Goal: Task Accomplishment & Management: Use online tool/utility

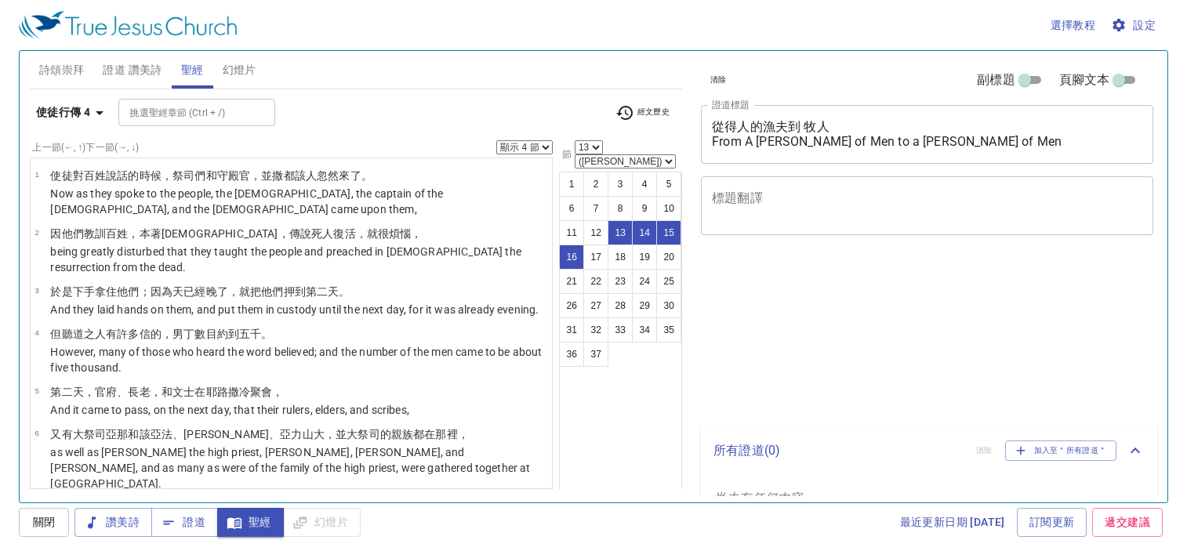
select select "4"
select select "13"
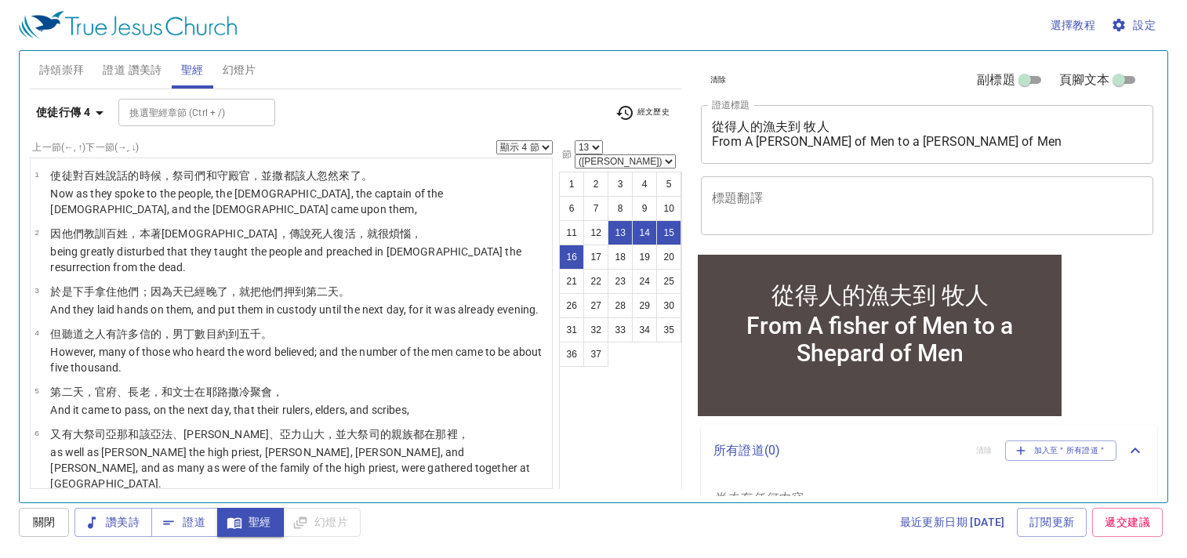
scroll to position [587, 0]
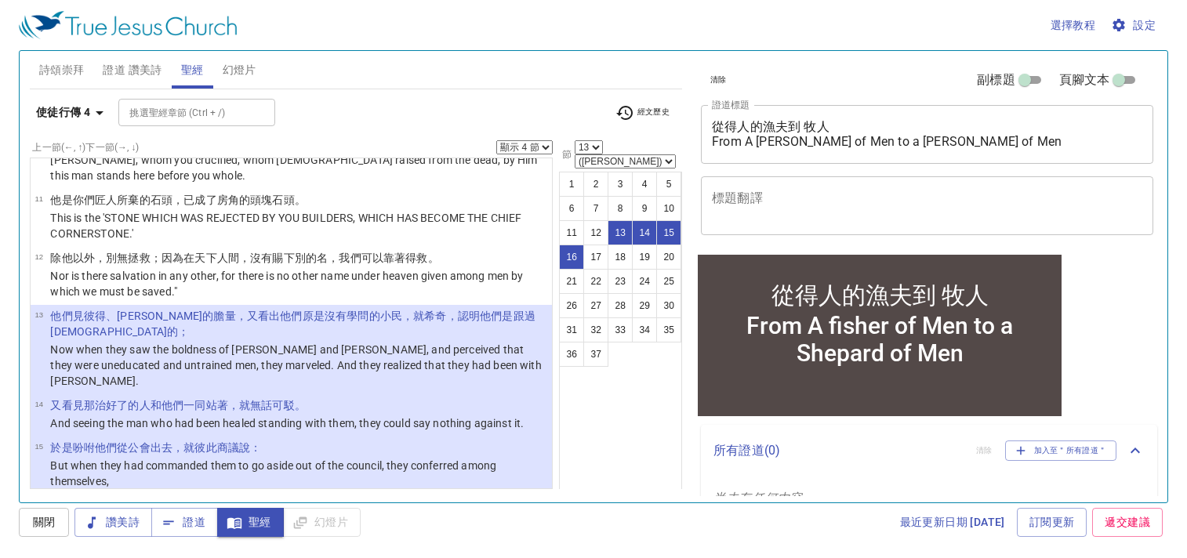
click at [355, 149] on div "上一節 (←, ↑) 下一節 (→, ↓) 顯示 1 節 顯示 2 節 顯示 3 節 顯示 4 節 顯示 5 節" at bounding box center [291, 147] width 523 height 14
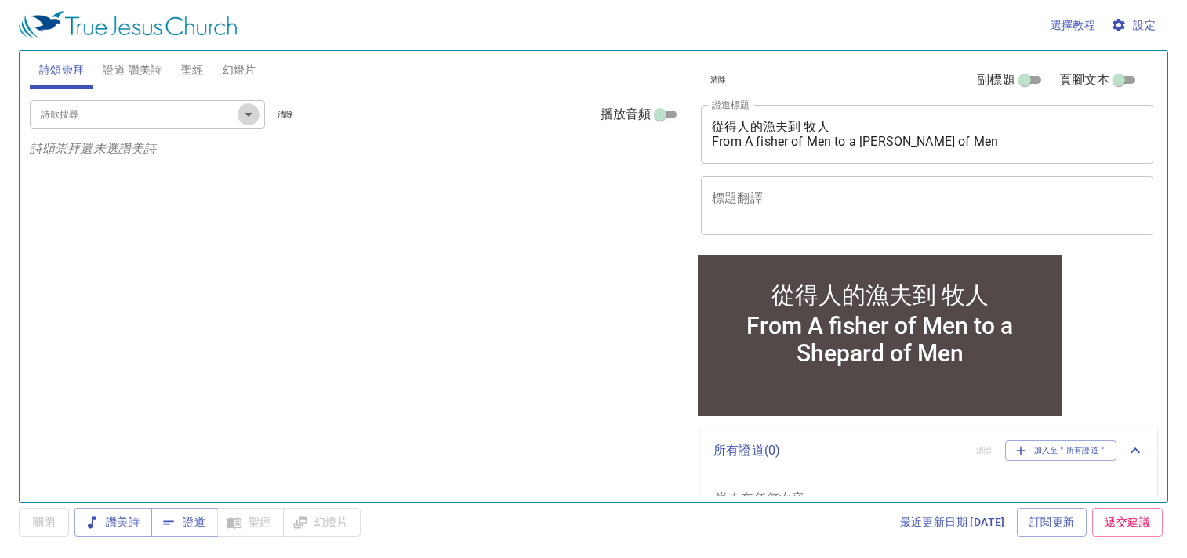
click at [244, 114] on icon "Open" at bounding box center [248, 114] width 19 height 19
click at [363, 134] on div "詩歌搜尋 詩歌搜尋 清除 播放音頻" at bounding box center [356, 114] width 653 height 50
click at [195, 76] on span "聖經" at bounding box center [192, 70] width 23 height 20
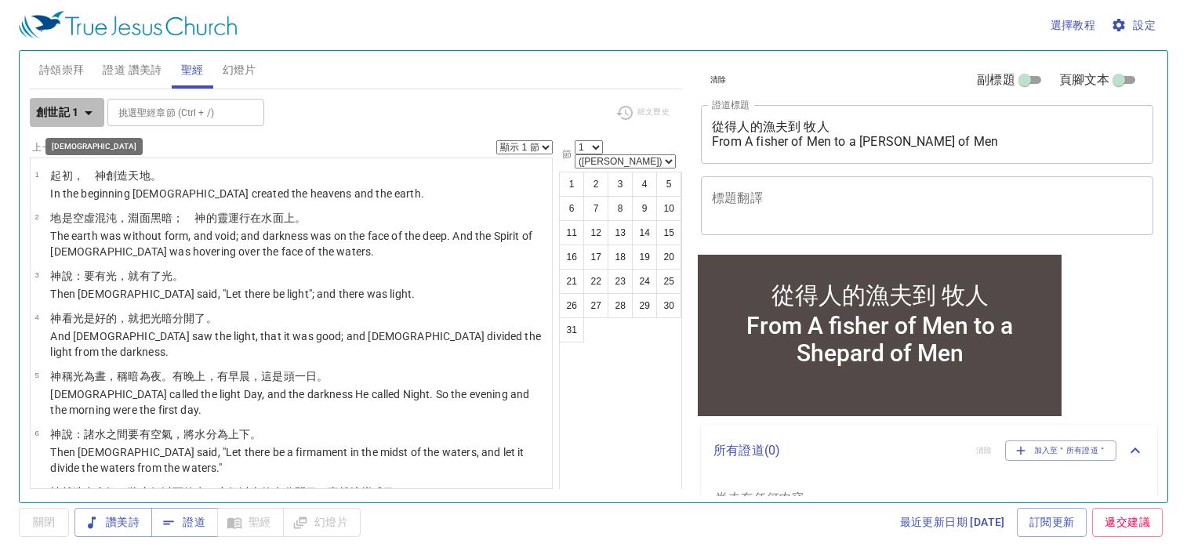
click at [96, 111] on icon "button" at bounding box center [88, 113] width 19 height 19
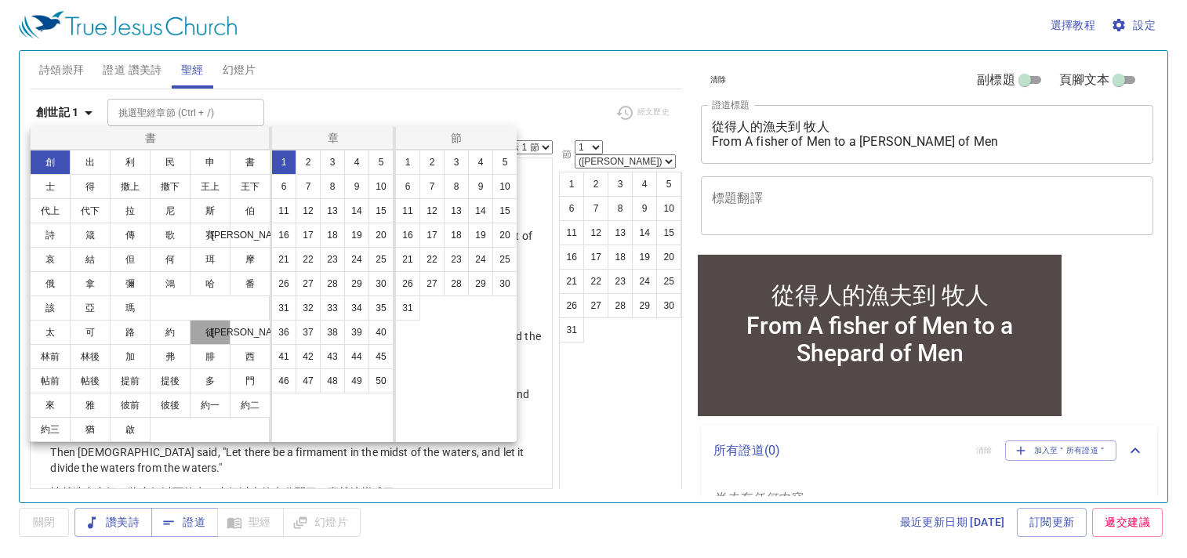
click at [215, 331] on button "徒" at bounding box center [210, 332] width 41 height 25
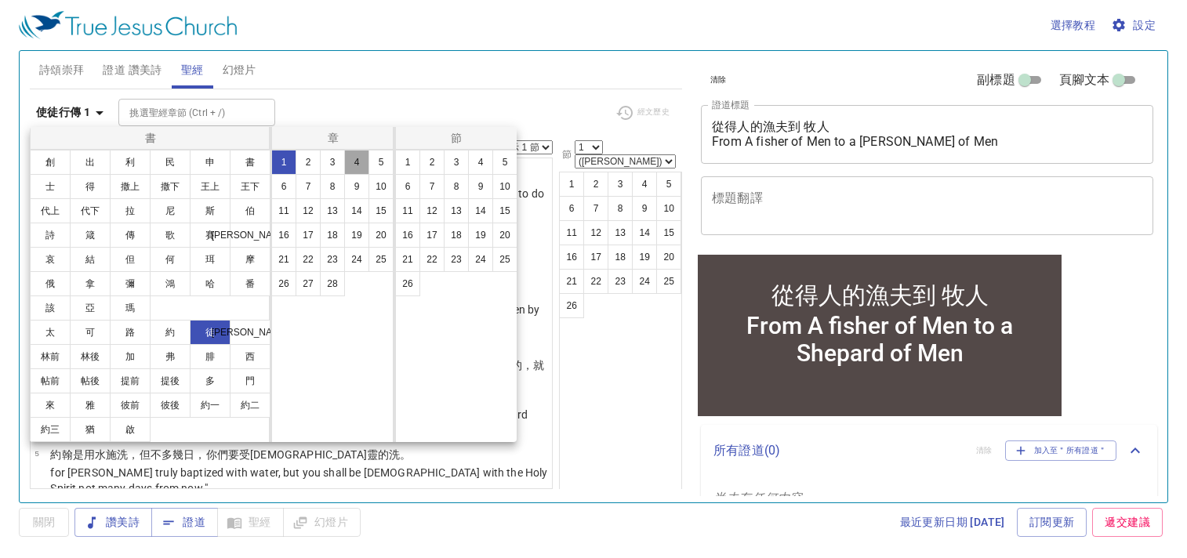
click at [355, 162] on button "4" at bounding box center [356, 162] width 25 height 25
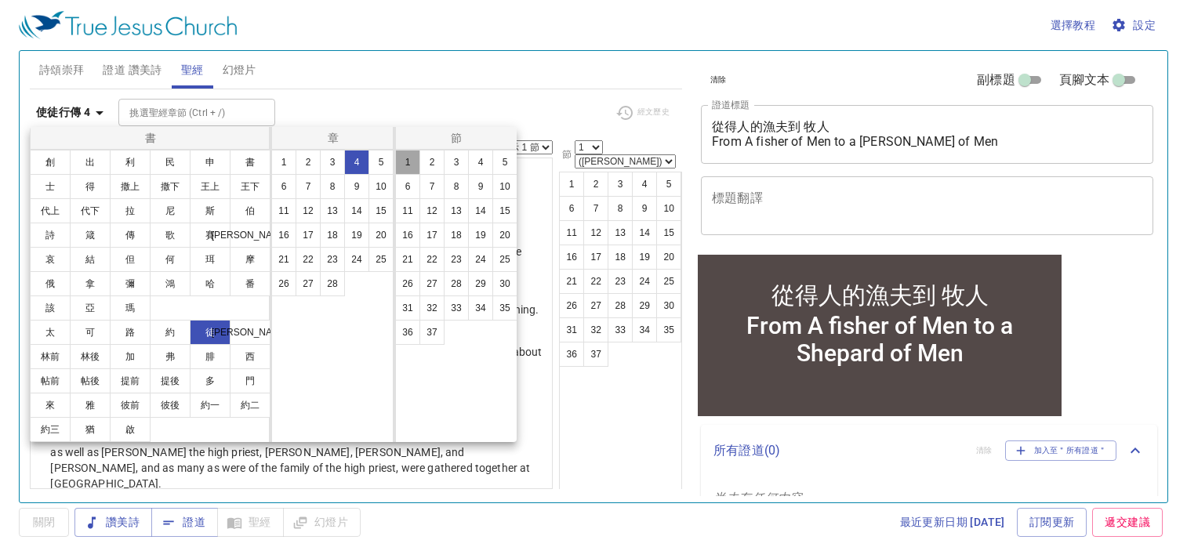
click at [412, 158] on button "1" at bounding box center [407, 162] width 25 height 25
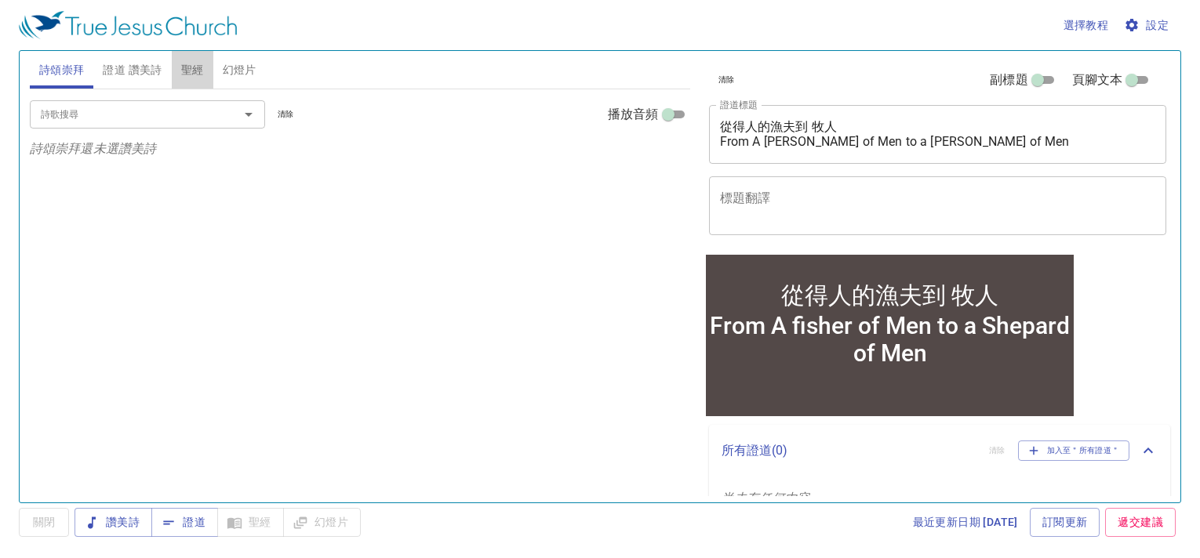
click at [200, 74] on span "聖經" at bounding box center [192, 70] width 23 height 20
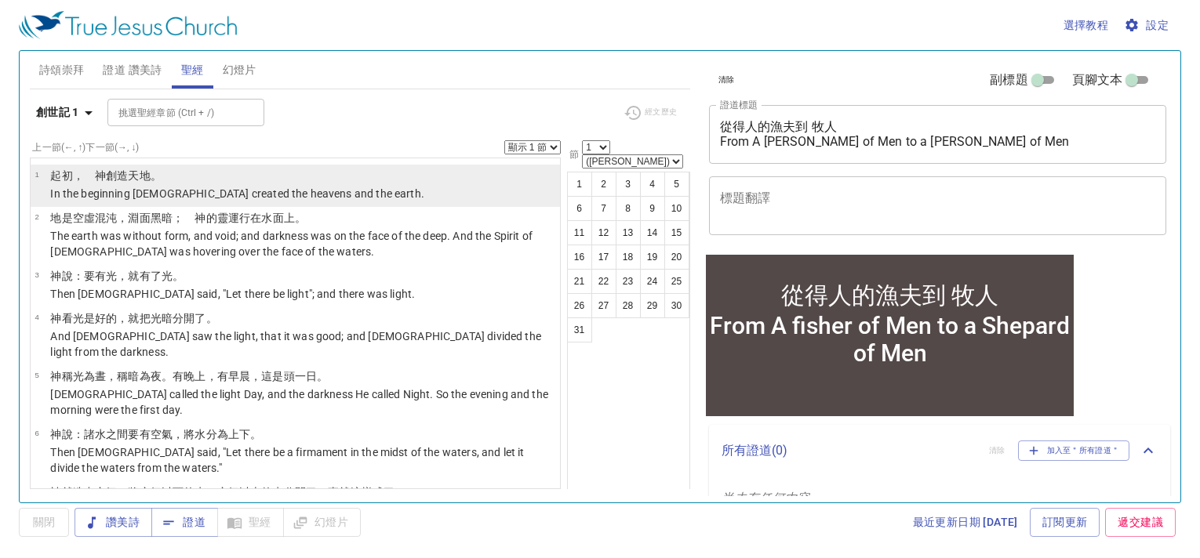
click at [224, 183] on p "﻿起初 ，　神 創造 天 地 。" at bounding box center [237, 176] width 374 height 16
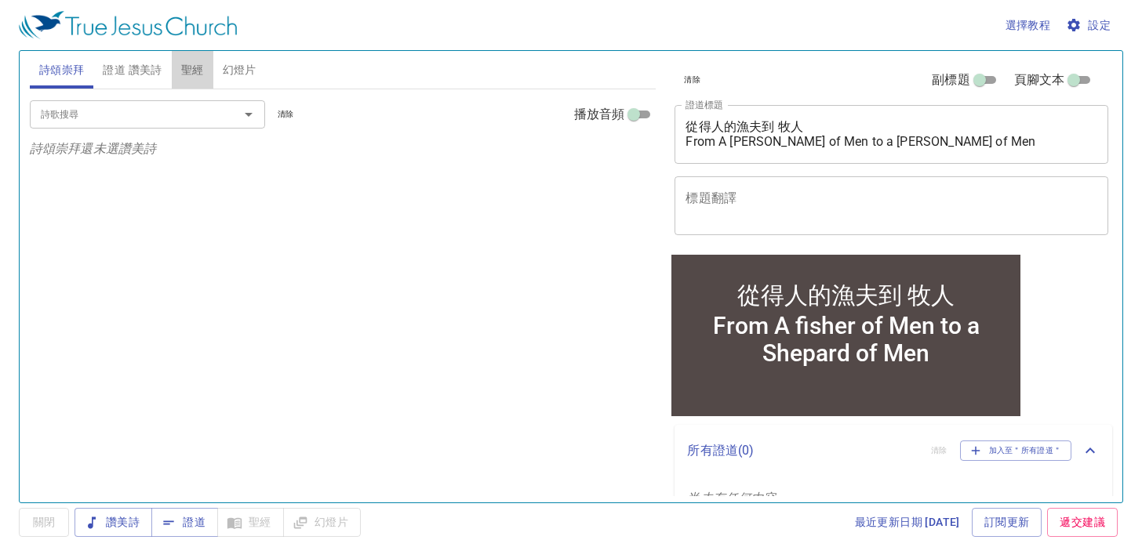
click at [204, 71] on span "聖經" at bounding box center [192, 70] width 23 height 20
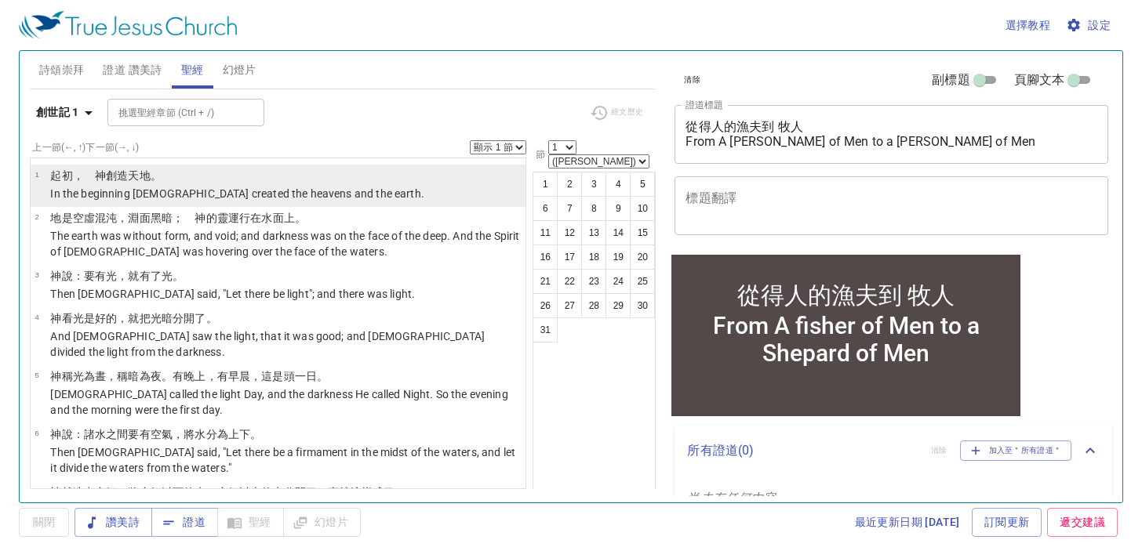
click at [133, 169] on wh1254 "天 地 。" at bounding box center [144, 175] width 33 height 13
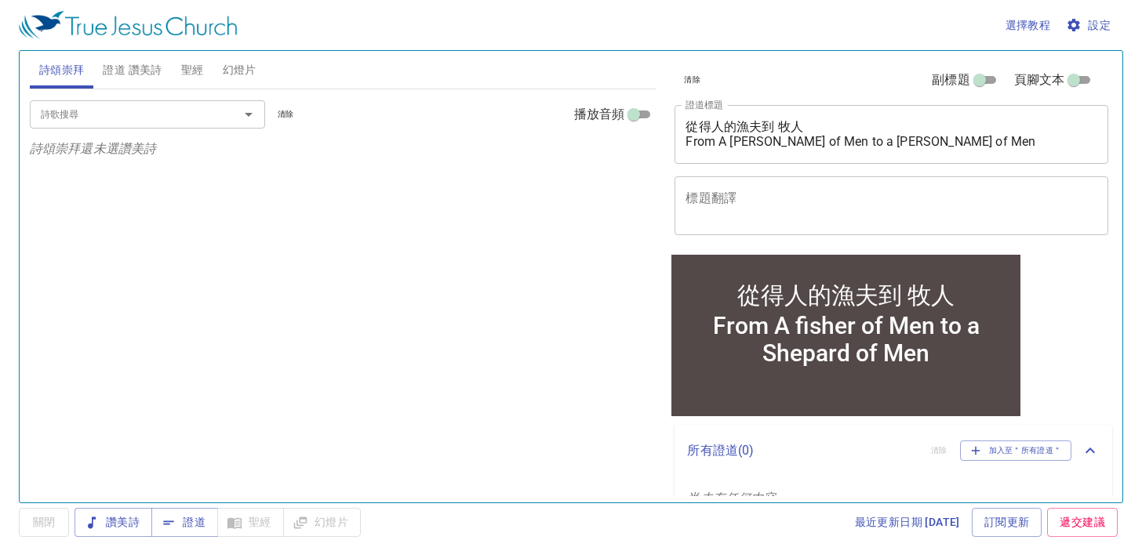
click at [358, 413] on div "詩歌搜尋 詩歌搜尋 清除 播放音頻 詩頌崇拜還未選讚美詩" at bounding box center [343, 289] width 627 height 400
click at [195, 71] on span "聖經" at bounding box center [192, 70] width 23 height 20
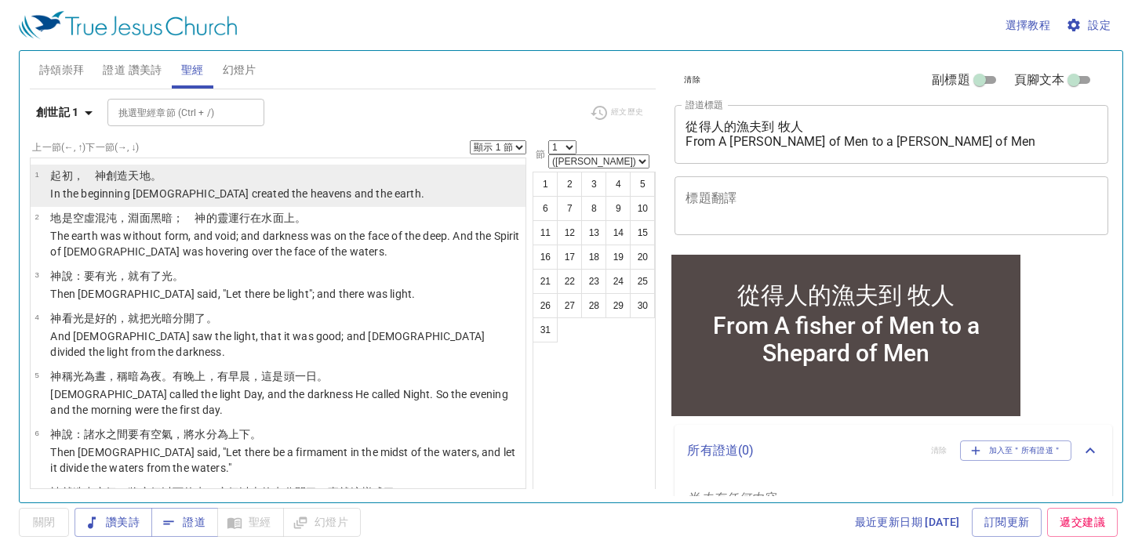
click at [151, 175] on wh776 "。" at bounding box center [156, 175] width 11 height 13
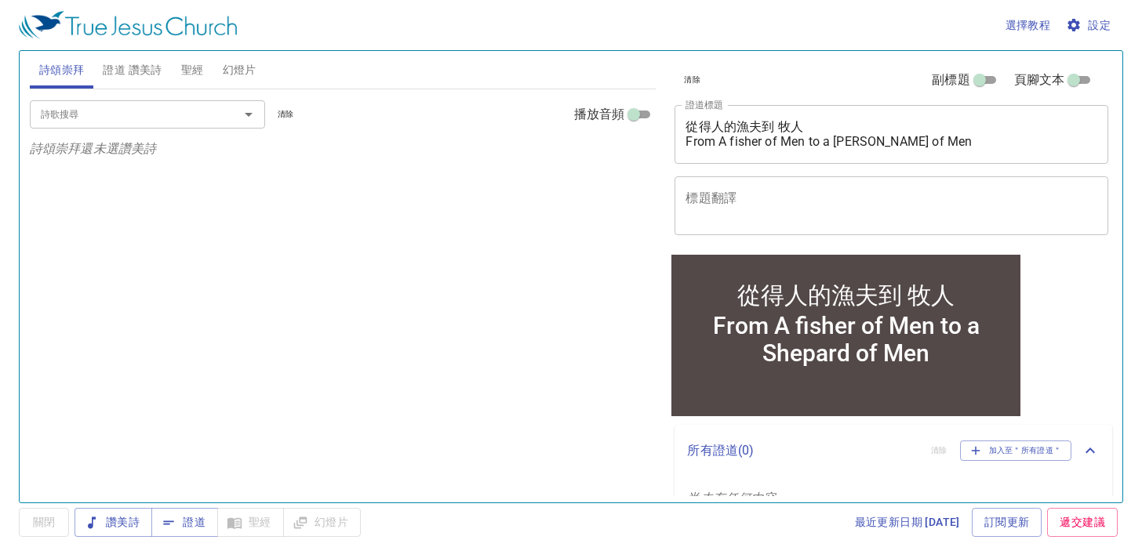
click at [196, 70] on span "聖經" at bounding box center [192, 70] width 23 height 20
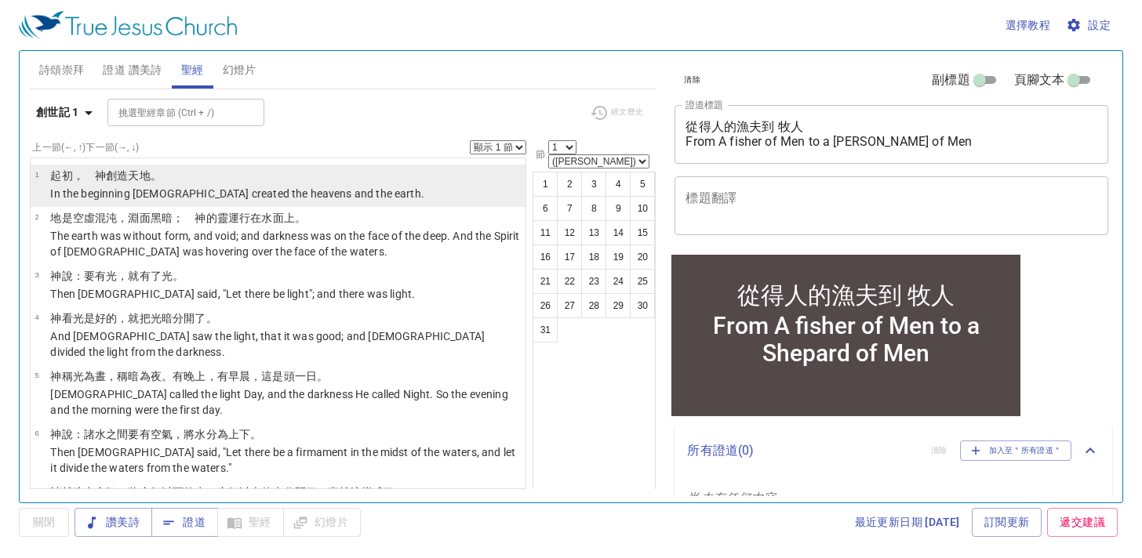
drag, startPoint x: 201, startPoint y: 189, endPoint x: 227, endPoint y: 186, distance: 26.1
click at [201, 187] on p "In the beginning [DEMOGRAPHIC_DATA] created the heavens and the earth." at bounding box center [237, 194] width 374 height 16
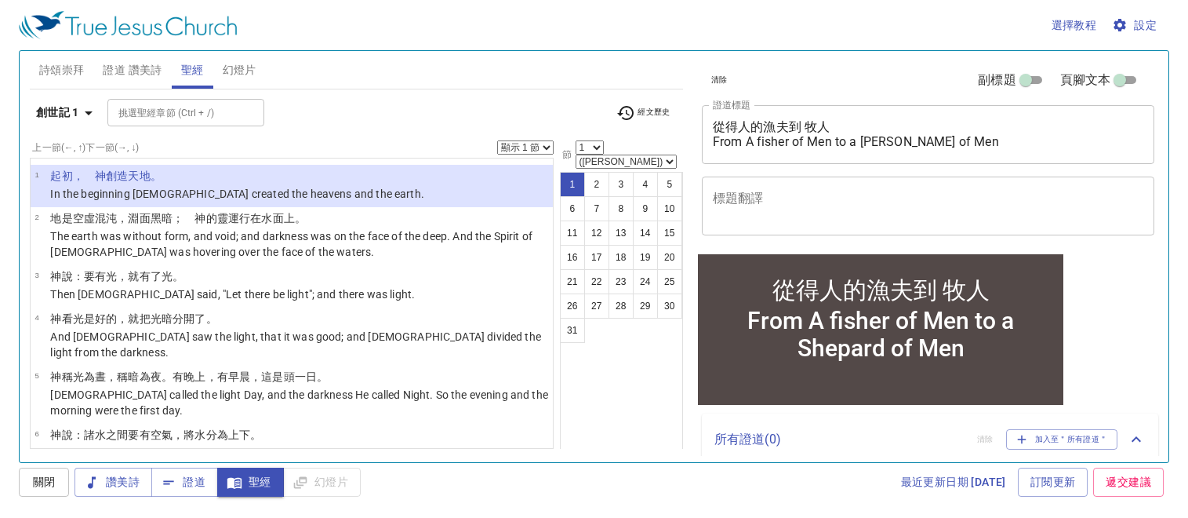
click at [1141, 75] on div "選擇教程 設定 詩頌崇拜 證道 讚美詩 聖經 幻燈片 詩歌搜尋 詩歌搜尋 清除 播放音頻 詩頌崇拜還未選讚美詩 詩歌搜尋 詩歌搜尋 清除 播放音頻 證道還未選…" at bounding box center [594, 259] width 1188 height 518
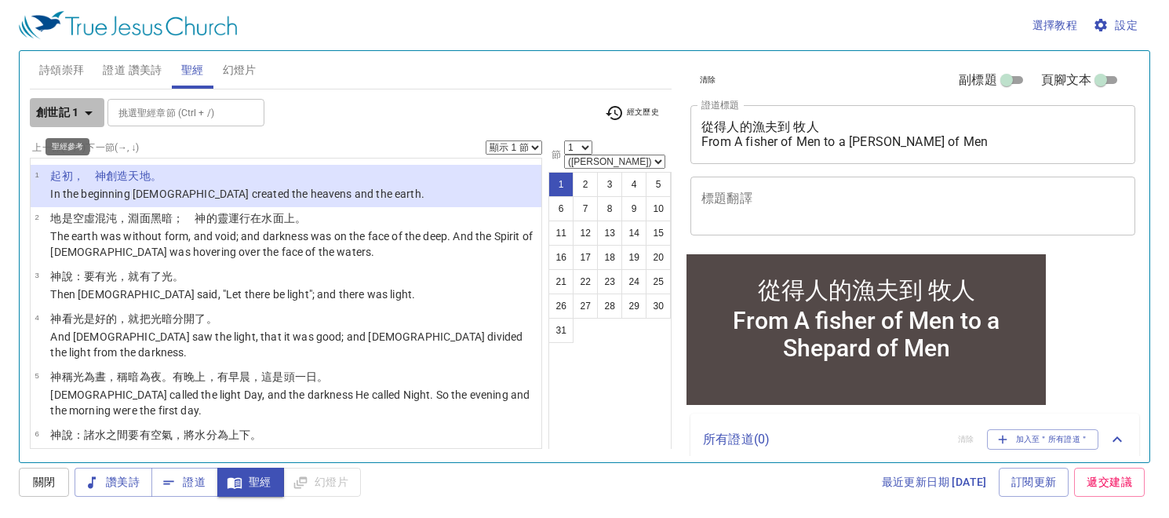
click at [81, 108] on icon "button" at bounding box center [88, 113] width 19 height 19
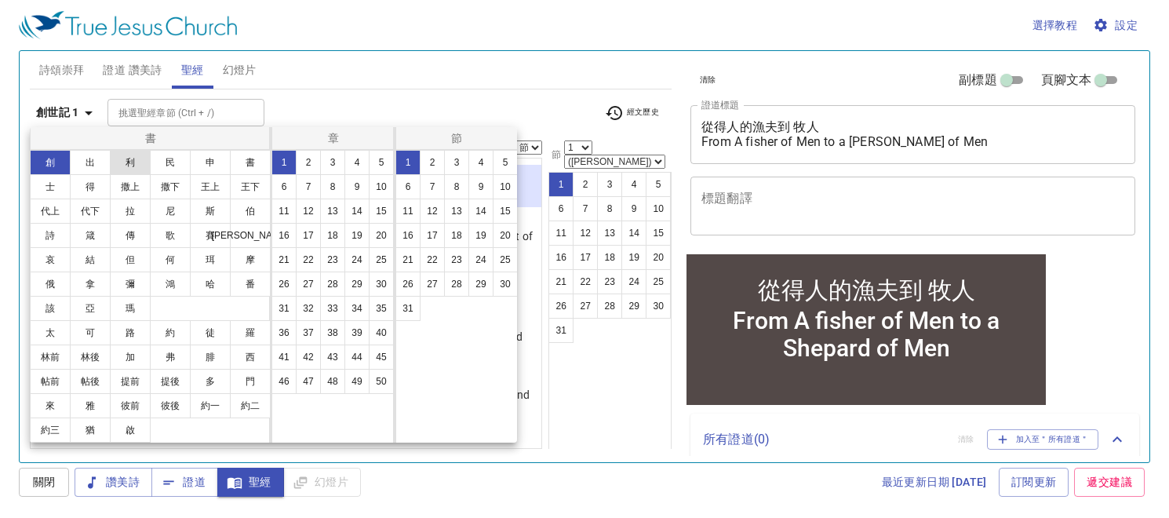
click at [131, 160] on button "利" at bounding box center [130, 162] width 41 height 25
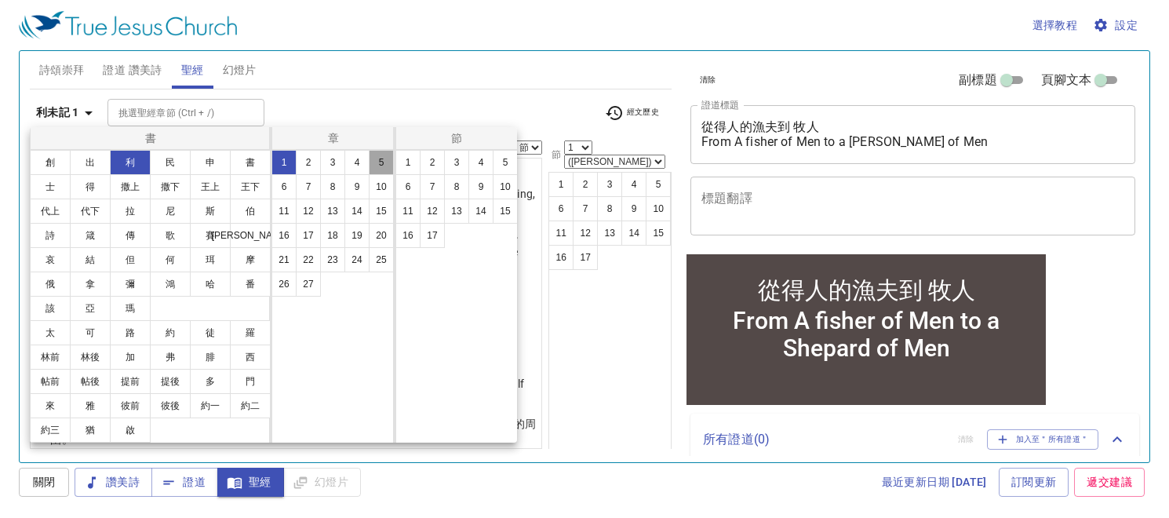
click at [376, 158] on button "5" at bounding box center [381, 162] width 25 height 25
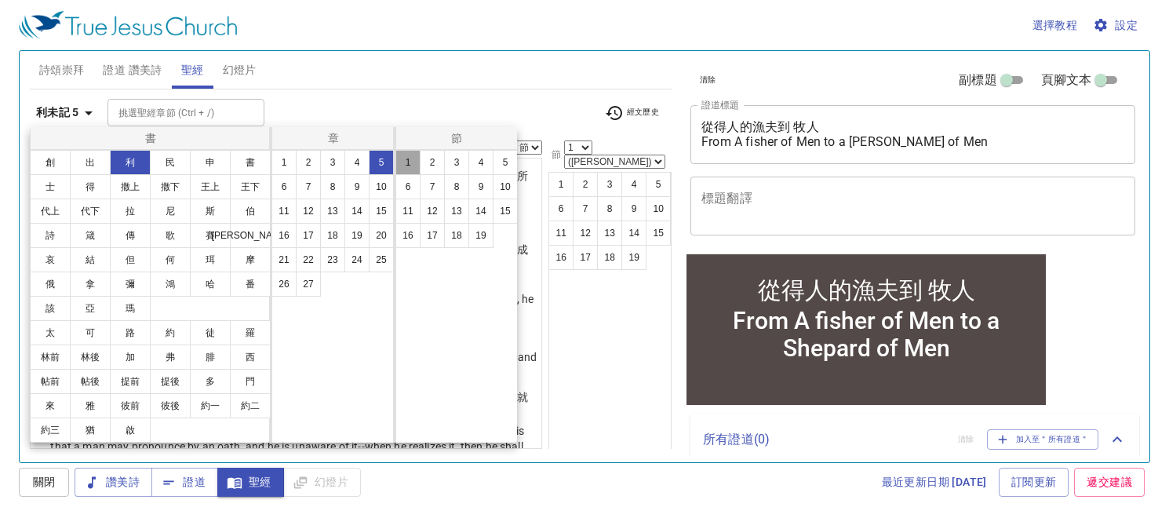
click at [411, 165] on button "1" at bounding box center [407, 162] width 25 height 25
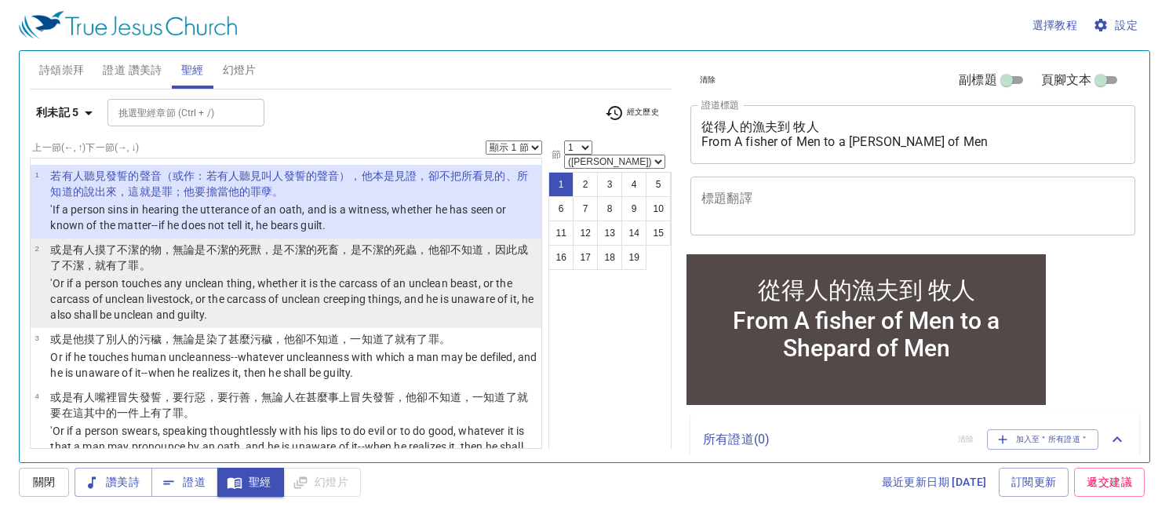
click at [391, 262] on p "或是有人 摸 了不潔 的物 ，無論是不潔 的死 獸 ，是不潔 的死 畜 ，是不潔 的死 蟲 ，他卻不知道 ，因此成了不潔 ，就有了罪 。" at bounding box center [293, 257] width 486 height 31
select select "2"
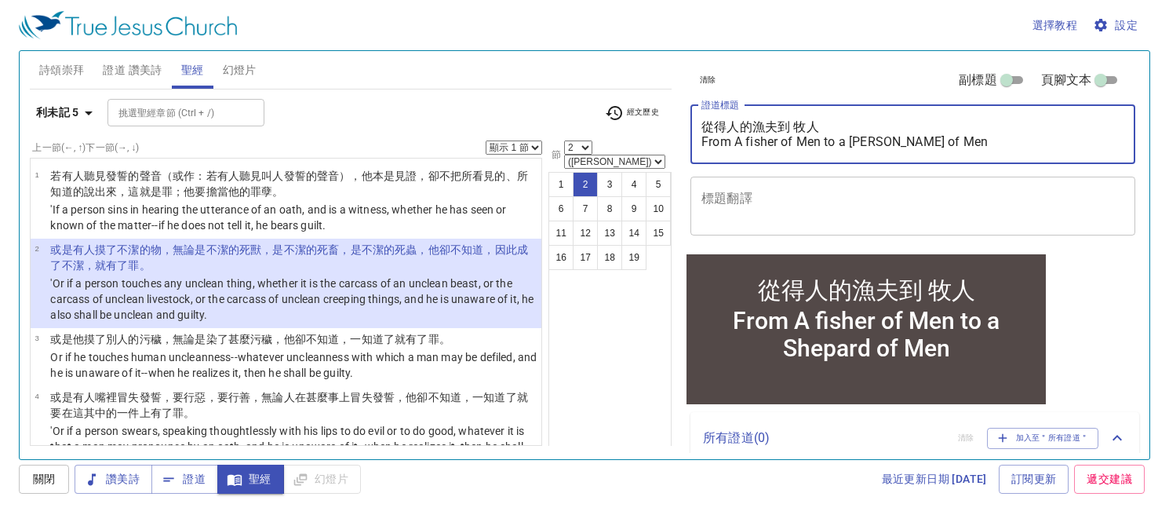
drag, startPoint x: 952, startPoint y: 142, endPoint x: 699, endPoint y: 109, distance: 255.5
click at [699, 109] on div "從得人的漁夫到 牧人 From A fisher of Men to a Shepard of Men x 證道標題" at bounding box center [912, 134] width 445 height 59
paste textarea "歸[DEMOGRAPHIC_DATA] Return to [DEMOGRAPHIC_DATA]"
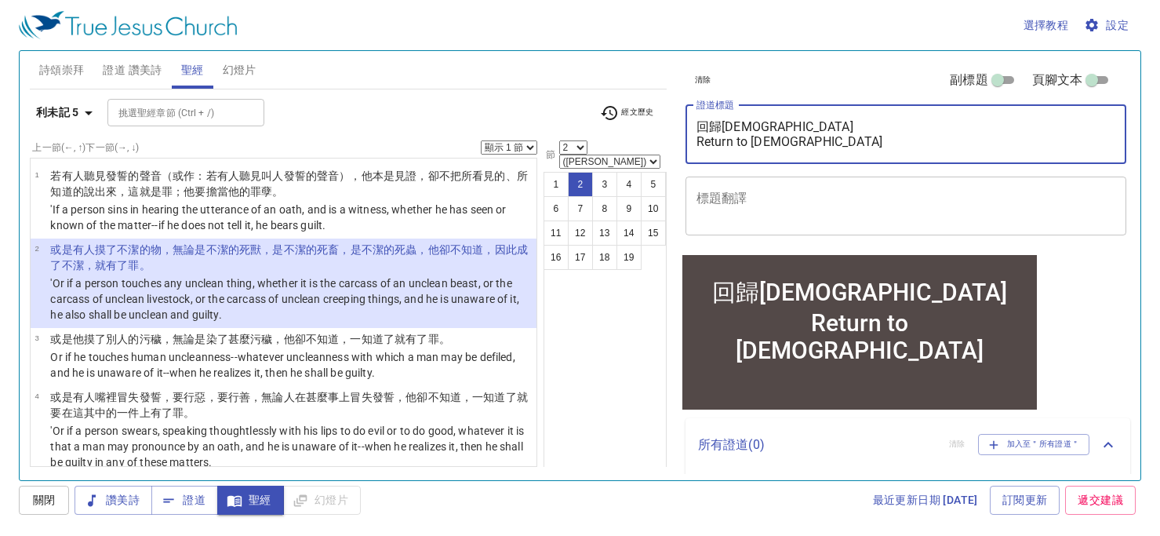
type textarea "回歸[DEMOGRAPHIC_DATA] Return to [DEMOGRAPHIC_DATA]"
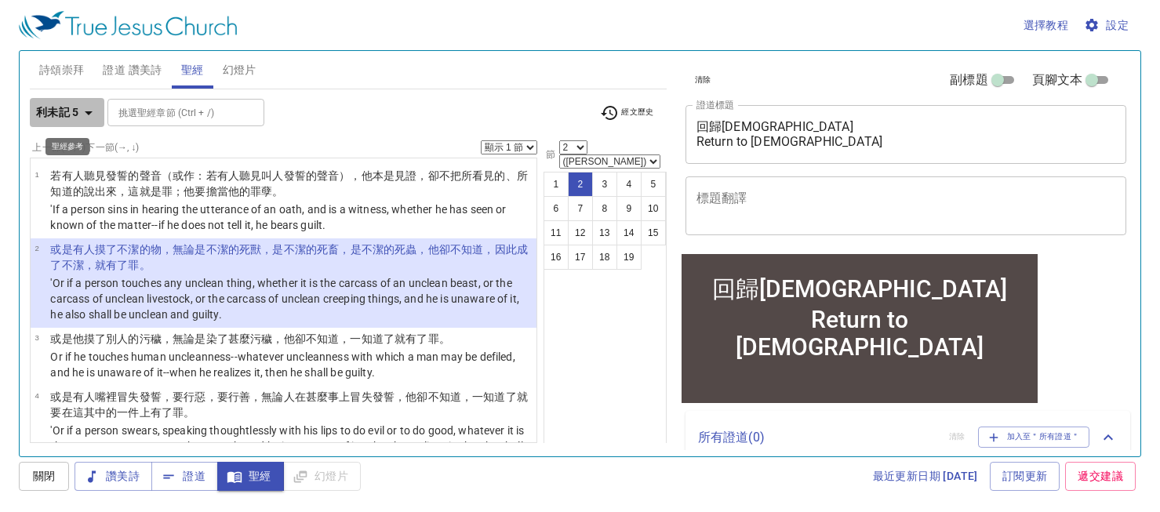
click at [86, 113] on icon "button" at bounding box center [88, 113] width 19 height 19
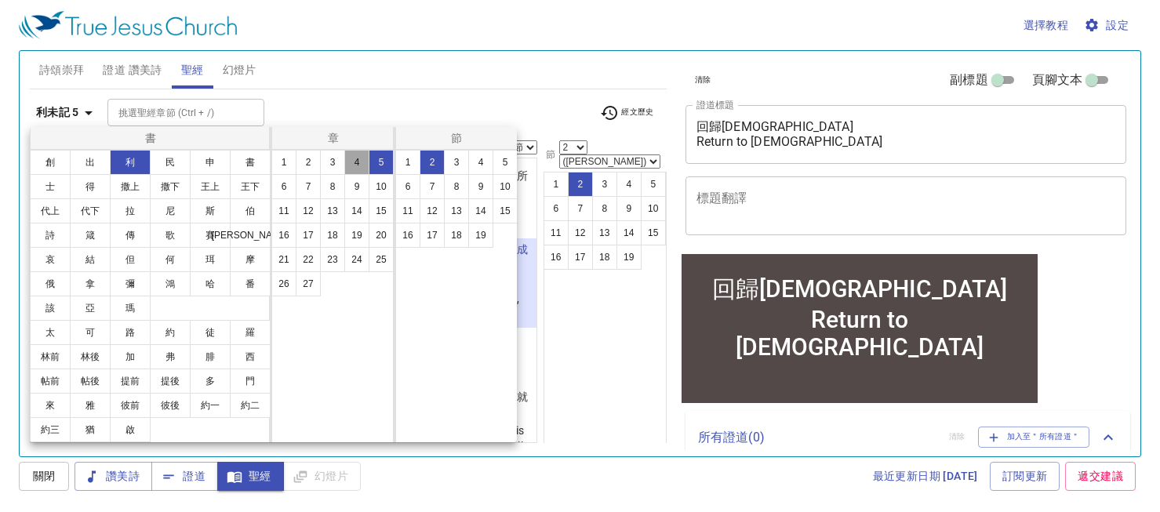
click at [355, 162] on button "4" at bounding box center [356, 162] width 25 height 25
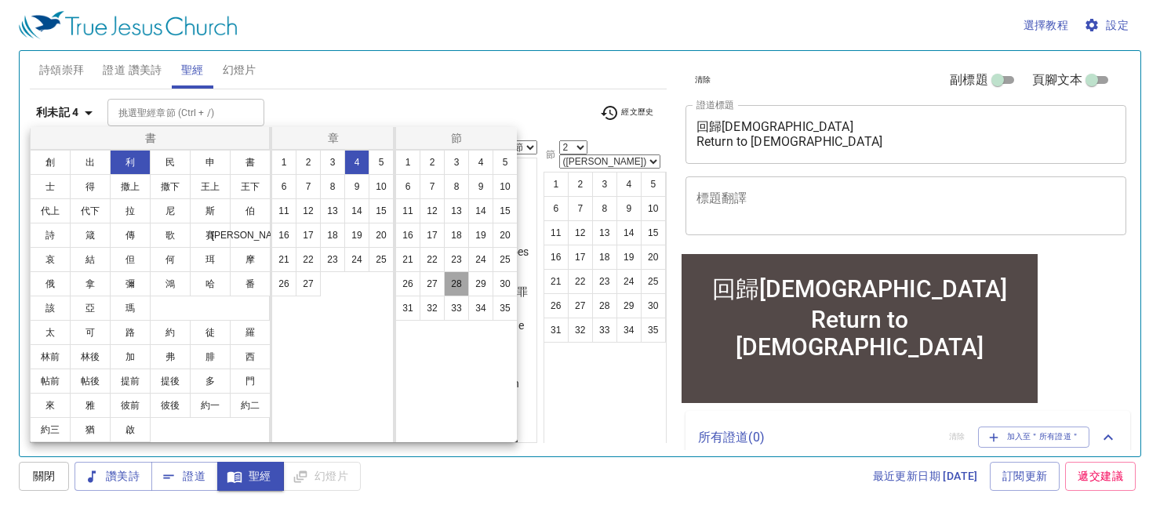
click at [465, 291] on button "28" at bounding box center [456, 283] width 25 height 25
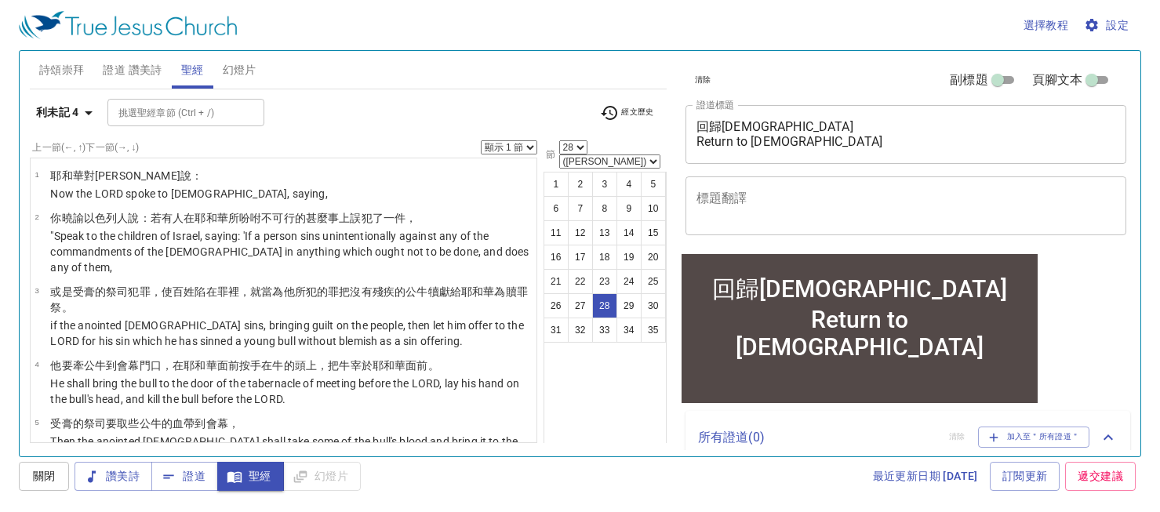
scroll to position [1523, 0]
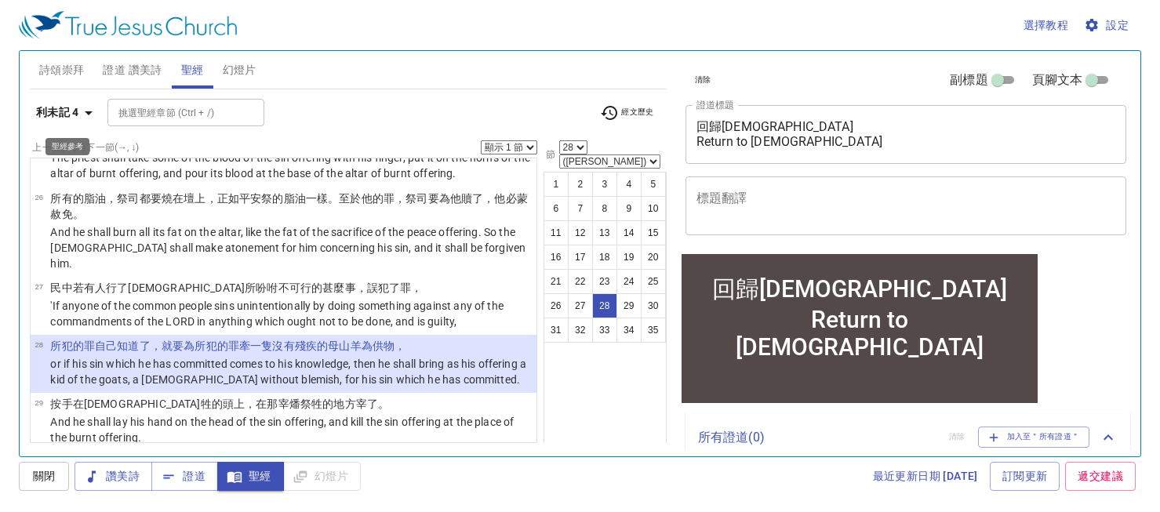
click at [88, 115] on icon "button" at bounding box center [88, 113] width 19 height 19
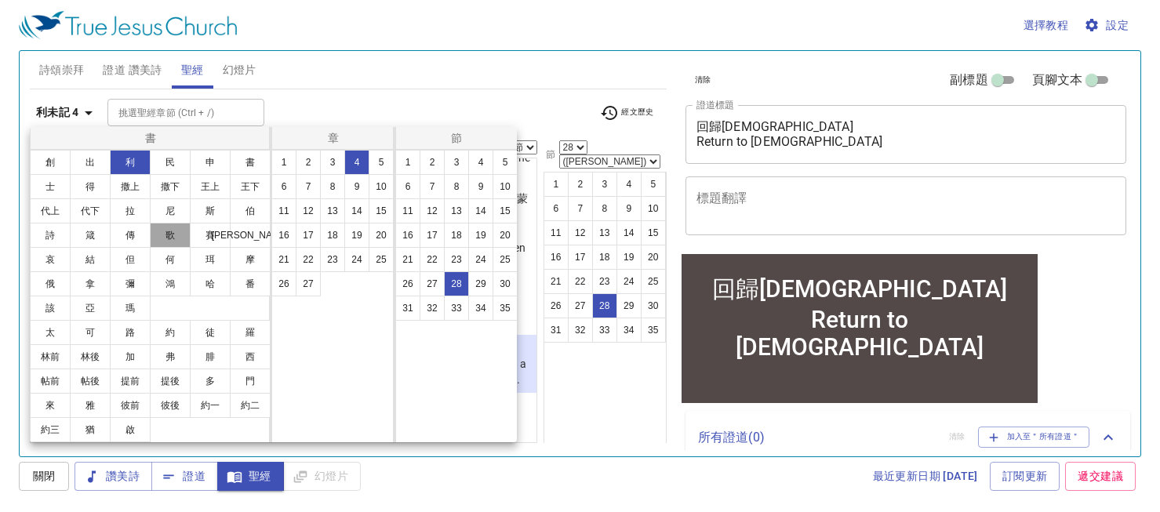
click at [169, 236] on button "歌" at bounding box center [170, 235] width 41 height 25
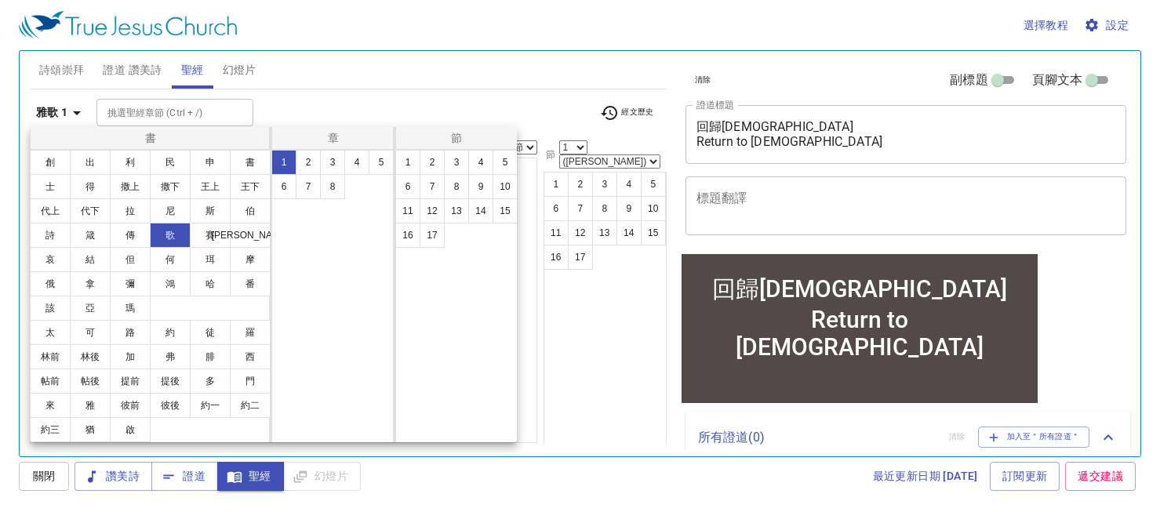
scroll to position [0, 0]
click at [482, 164] on button "4" at bounding box center [480, 162] width 25 height 25
select select "4"
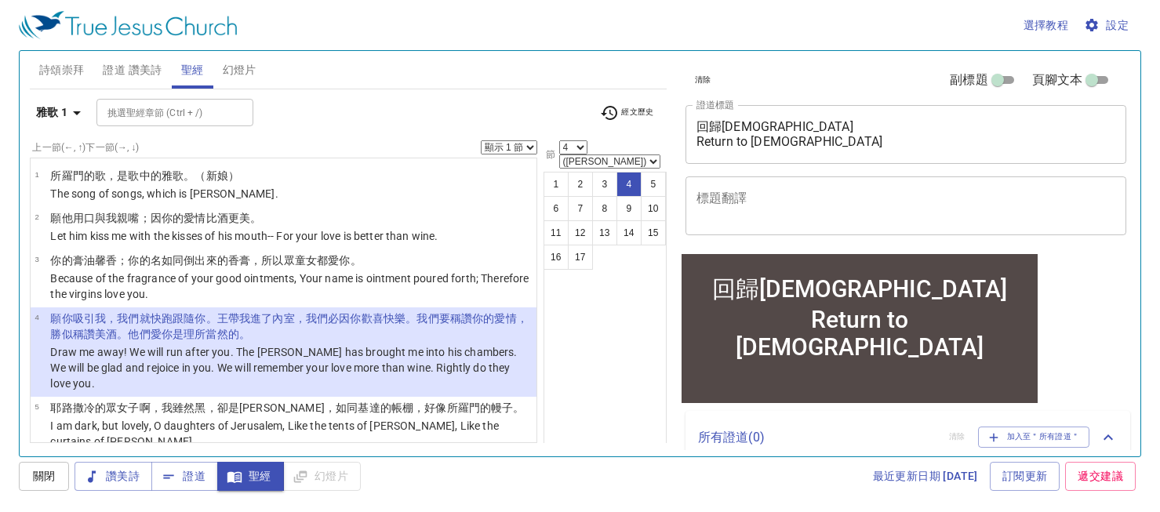
click at [531, 147] on select "顯示 1 節 顯示 2 節 顯示 3 節 顯示 4 節 顯示 5 節" at bounding box center [509, 147] width 56 height 14
click at [481, 140] on select "顯示 1 節 顯示 2 節 顯示 3 節 顯示 4 節 顯示 5 節" at bounding box center [509, 147] width 56 height 14
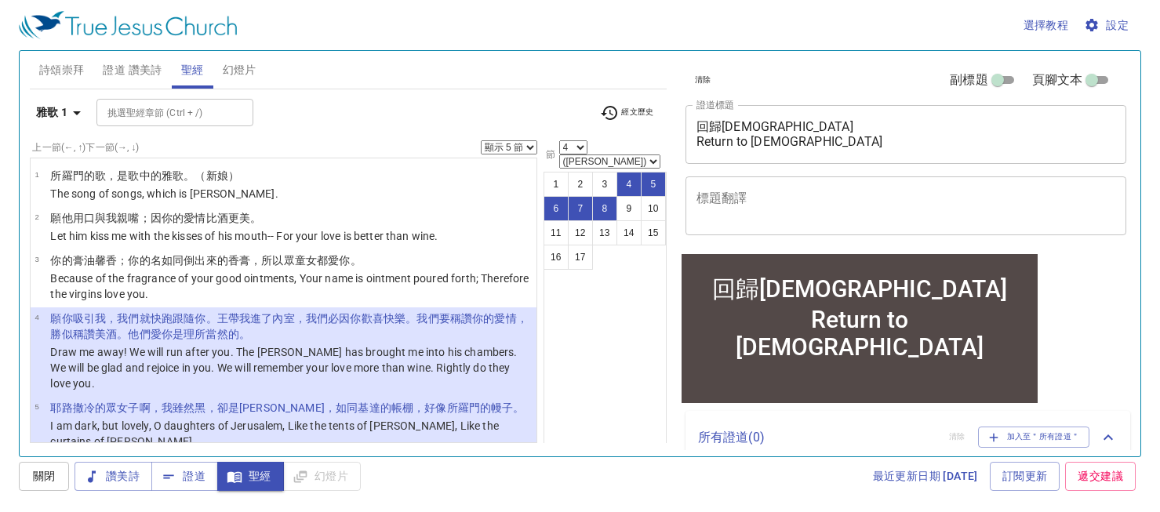
click at [533, 146] on select "顯示 1 節 顯示 2 節 顯示 3 節 顯示 4 節 顯示 5 節" at bounding box center [509, 147] width 56 height 14
select select "2"
click at [481, 140] on select "顯示 1 節 顯示 2 節 顯示 3 節 顯示 4 節 顯示 5 節" at bounding box center [509, 147] width 56 height 14
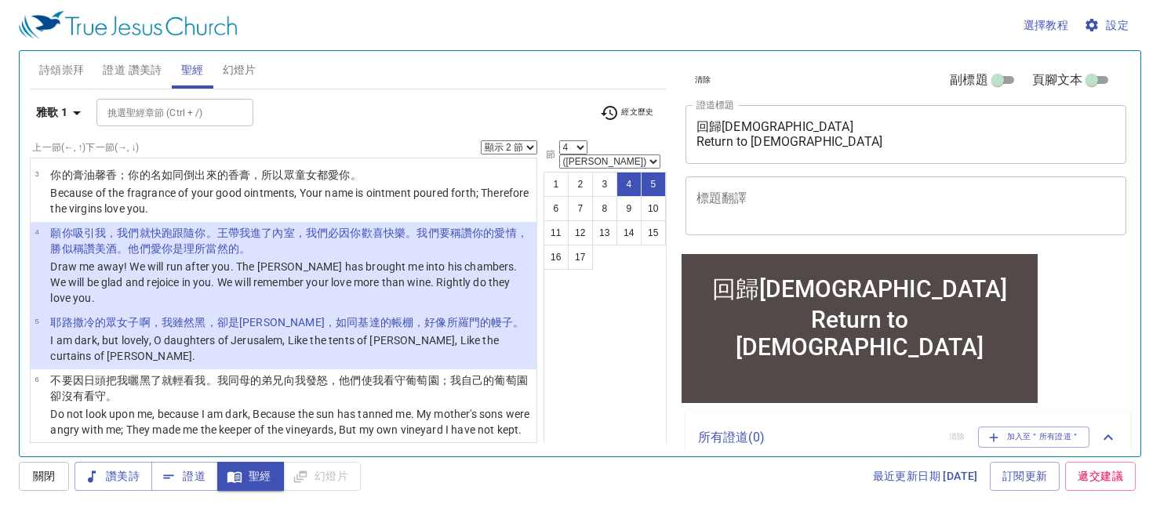
scroll to position [89, 0]
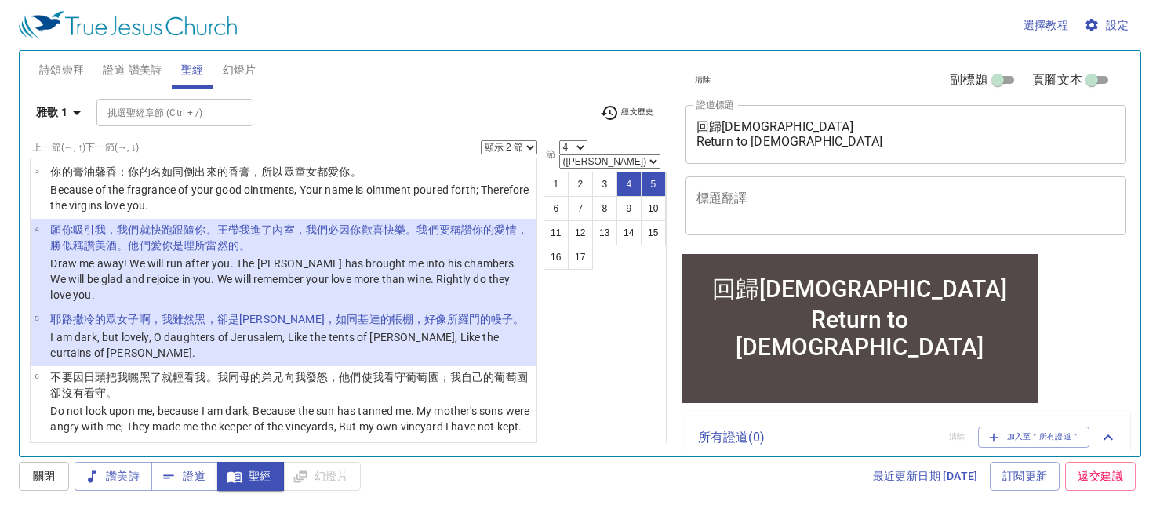
click at [349, 244] on p "願你吸引我 ，我們就快跑 跟隨你 。[PERSON_NAME] 帶我進了 內室 ，我們必因你歡喜 快樂 。我們要稱讚 你的愛情 ，勝似稱讚美酒 。他們愛你 是…" at bounding box center [291, 237] width 482 height 31
click at [615, 395] on div "1 2 3 4 5 6 7 8 9 10 11 12 13 14 15 16 17" at bounding box center [605, 314] width 123 height 285
click at [604, 7] on div "選擇教程 設定" at bounding box center [577, 25] width 1116 height 50
click at [603, 351] on div "1 2 3 4 5 6 7 8 9 10 11 12 13 14 15 16 17" at bounding box center [605, 314] width 123 height 285
click at [609, 172] on button "3" at bounding box center [604, 184] width 25 height 25
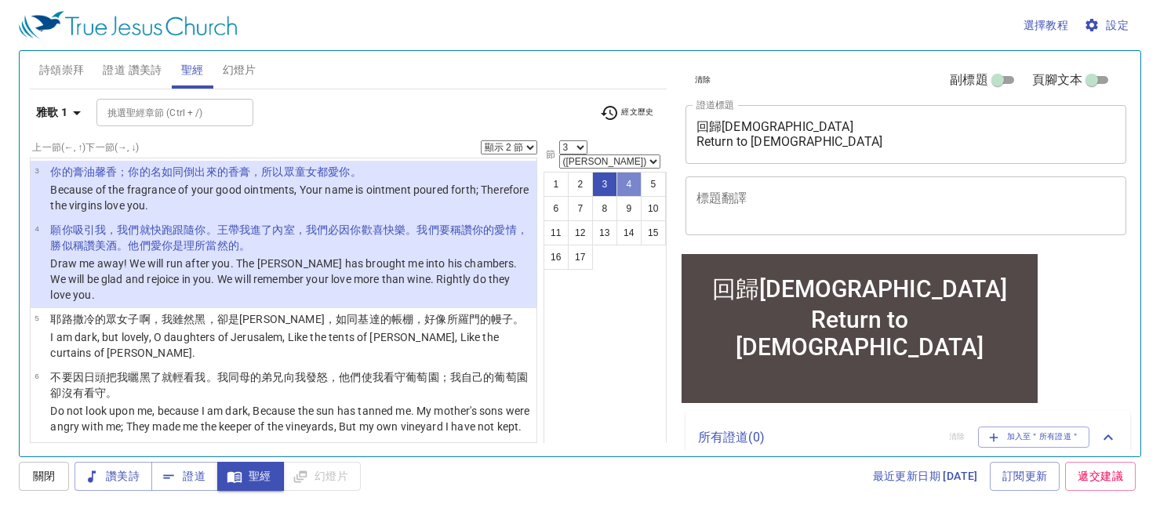
click at [623, 172] on button "4" at bounding box center [628, 184] width 25 height 25
select select "4"
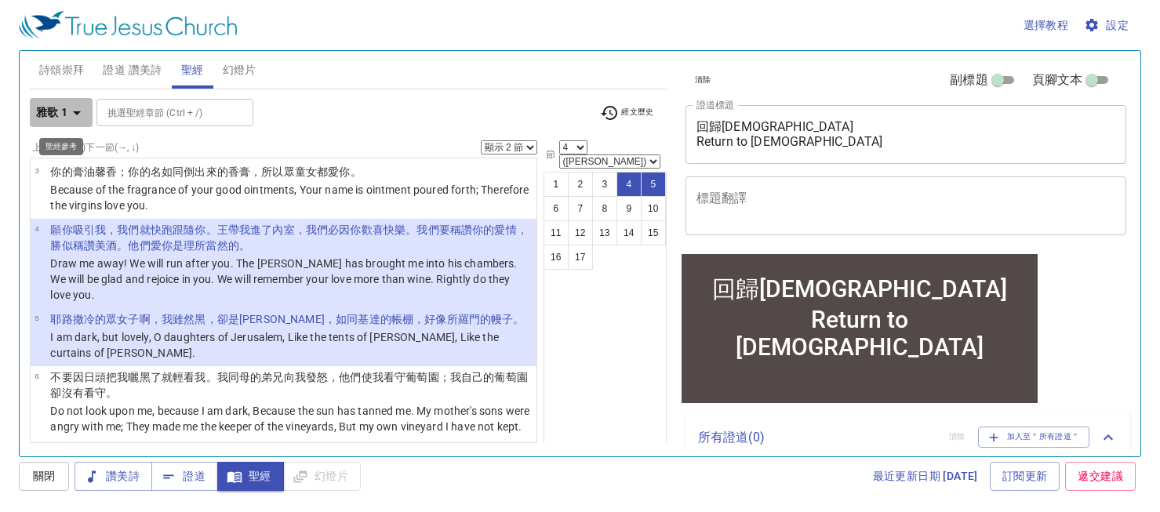
click at [77, 105] on icon "button" at bounding box center [76, 113] width 19 height 19
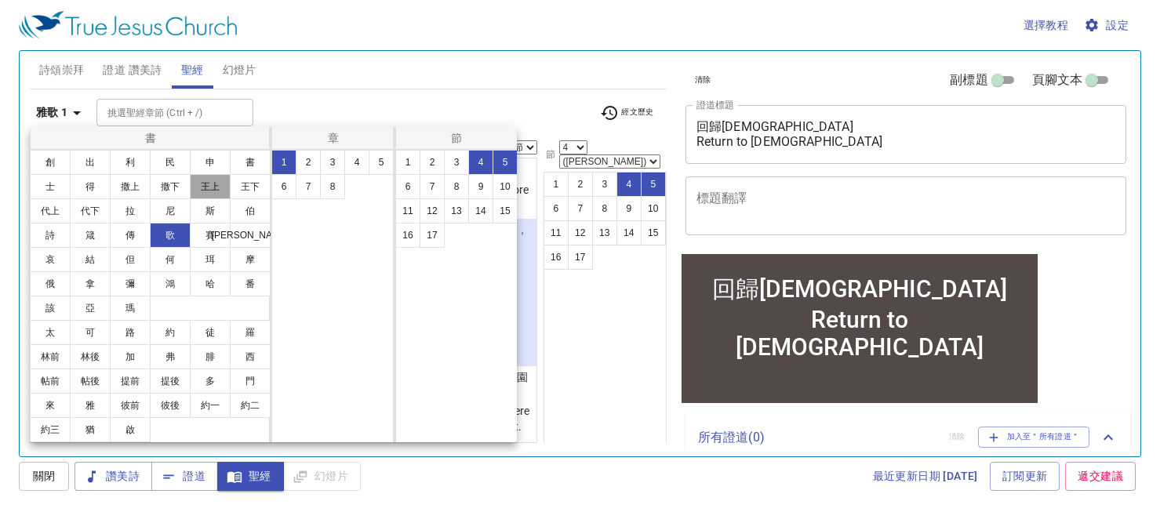
click at [212, 182] on button "王上" at bounding box center [210, 186] width 41 height 25
select select "1"
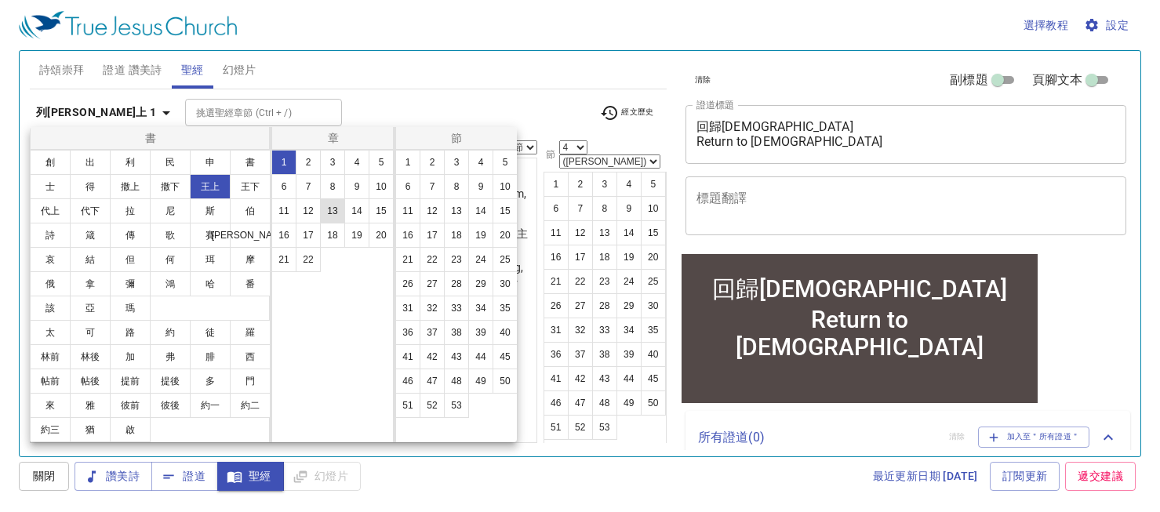
click at [328, 202] on button "13" at bounding box center [332, 210] width 25 height 25
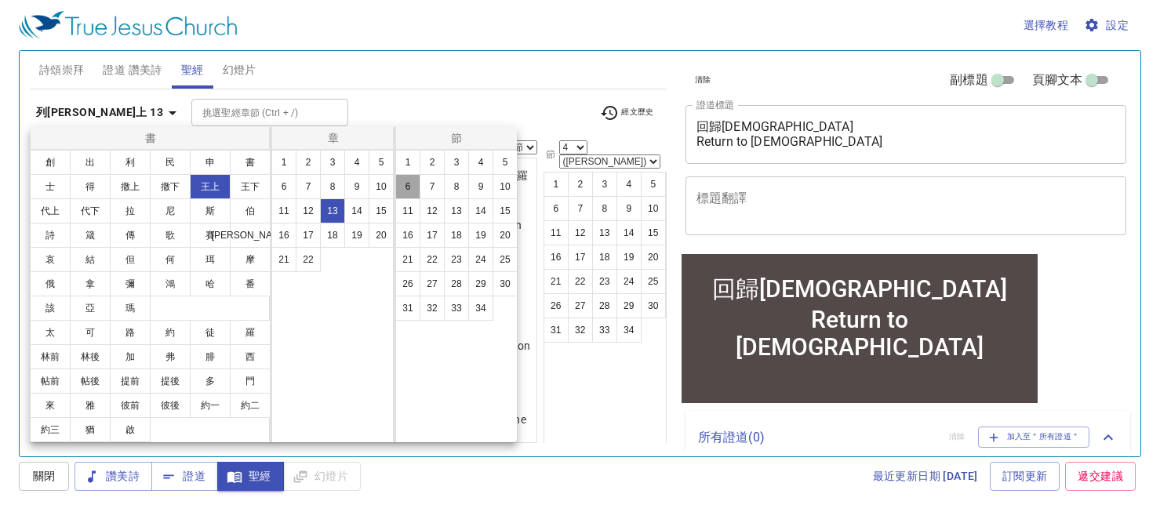
click at [408, 183] on button "6" at bounding box center [407, 186] width 25 height 25
select select "6"
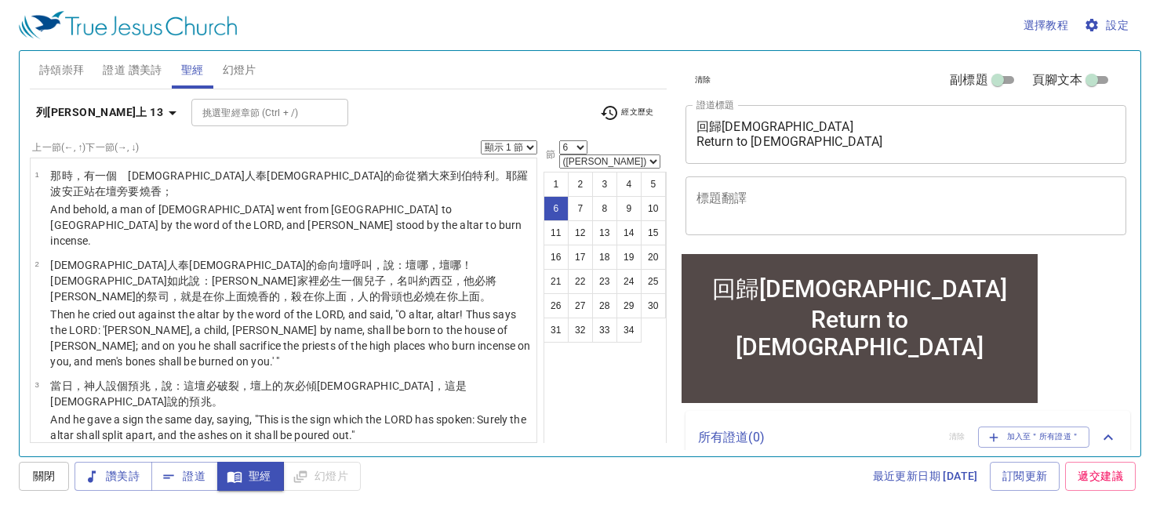
scroll to position [293, 0]
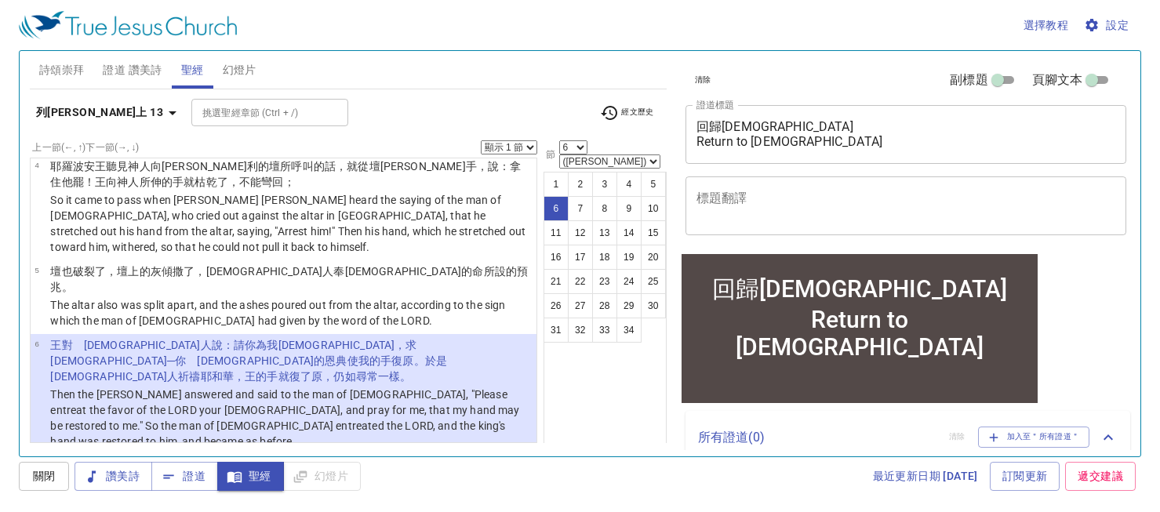
click at [533, 147] on select "顯示 1 節 顯示 2 節 顯示 3 節 顯示 4 節 顯示 5 節" at bounding box center [509, 147] width 56 height 14
select select "4"
click at [481, 140] on select "顯示 1 節 顯示 2 節 顯示 3 節 顯示 4 節 顯示 5 節" at bounding box center [509, 147] width 56 height 14
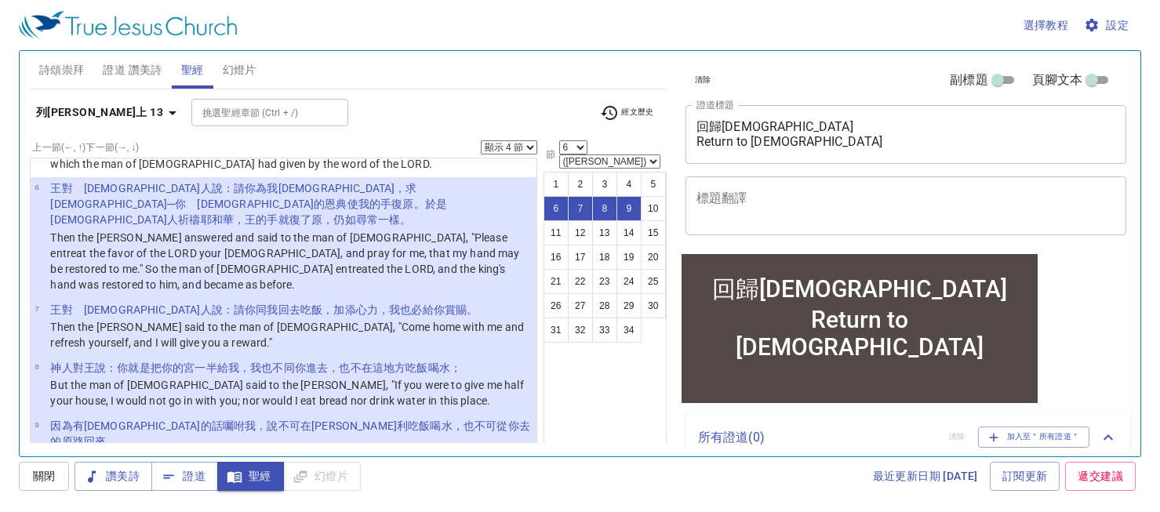
scroll to position [482, 0]
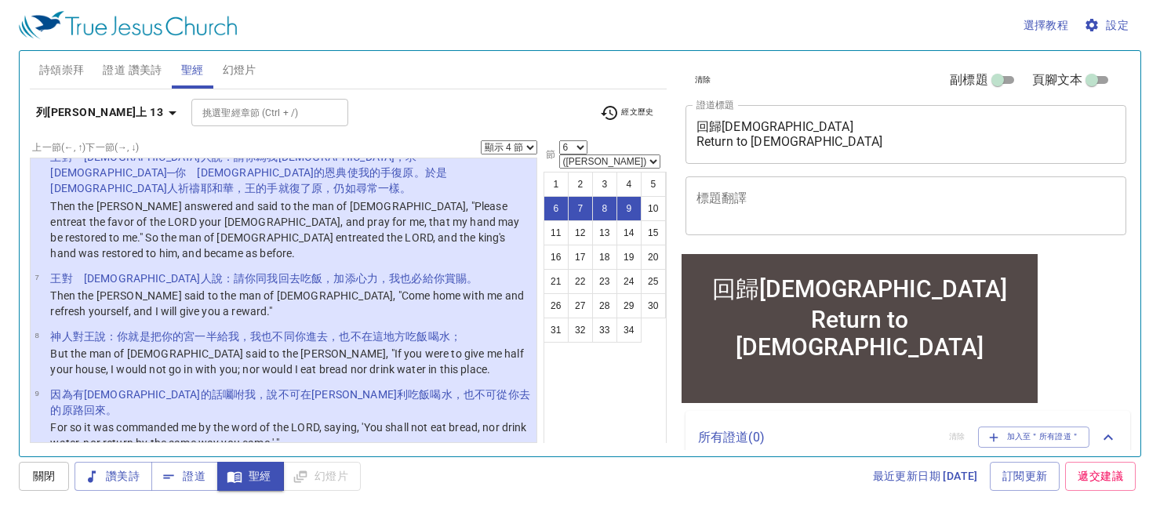
click at [413, 456] on li "10 於是[DEMOGRAPHIC_DATA]人從別的 路 回去 ，不從[PERSON_NAME][GEOGRAPHIC_DATA] 來 的原路 回去 。 S…" at bounding box center [284, 477] width 506 height 42
select select "10"
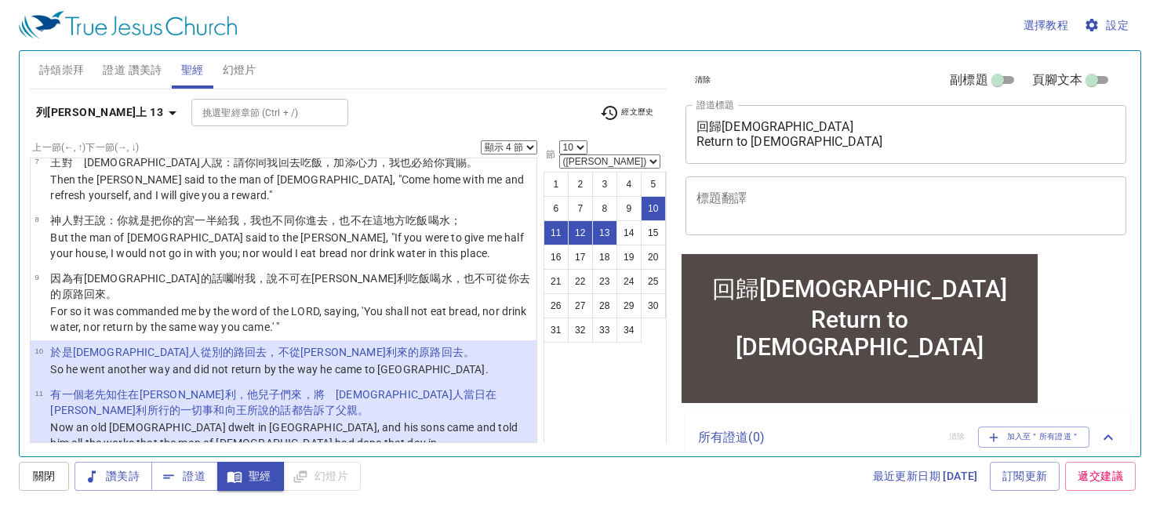
scroll to position [607, 0]
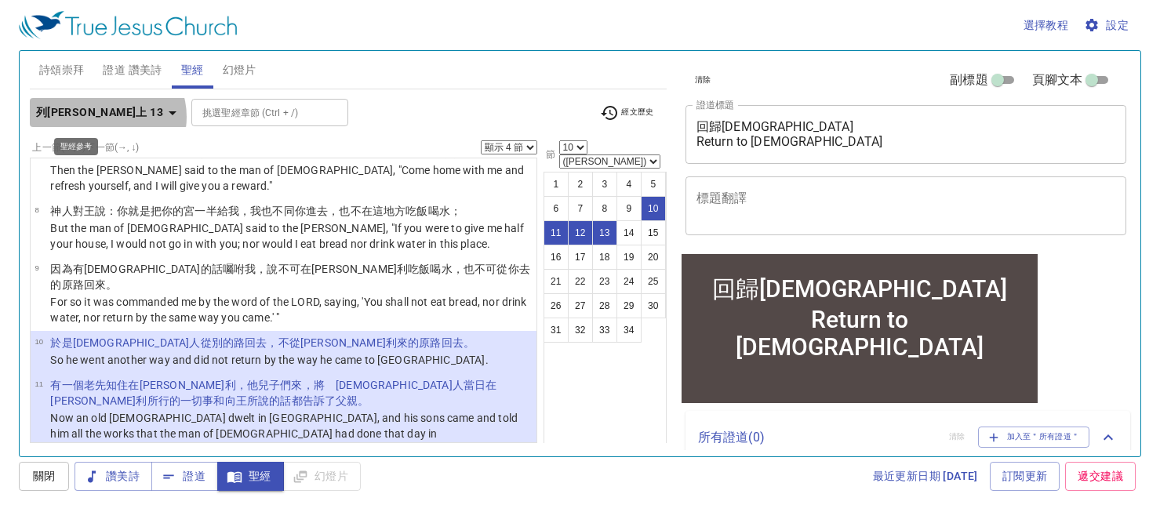
click at [163, 117] on icon "button" at bounding box center [172, 113] width 19 height 19
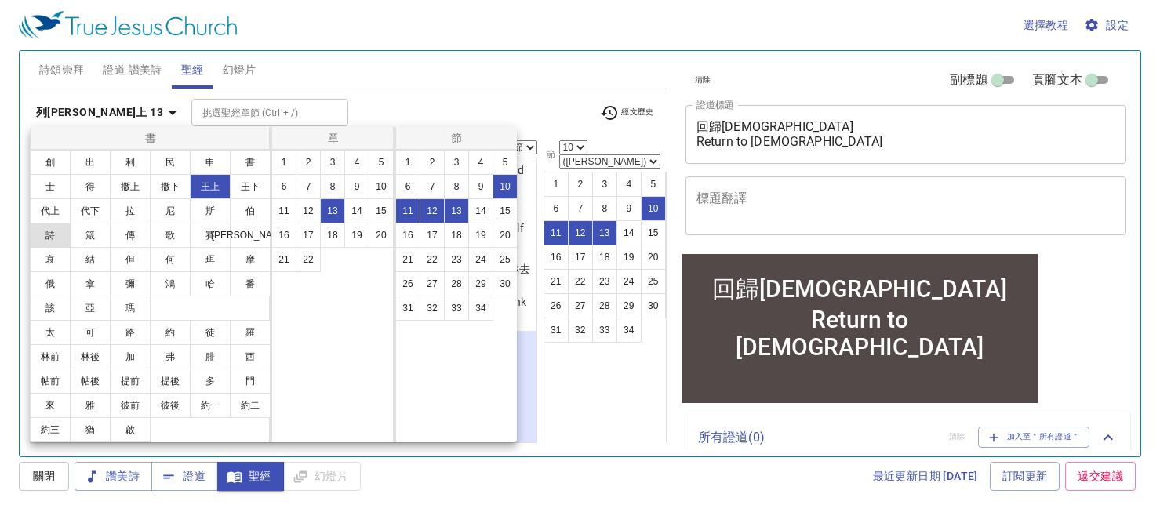
click at [55, 232] on button "詩" at bounding box center [50, 235] width 41 height 25
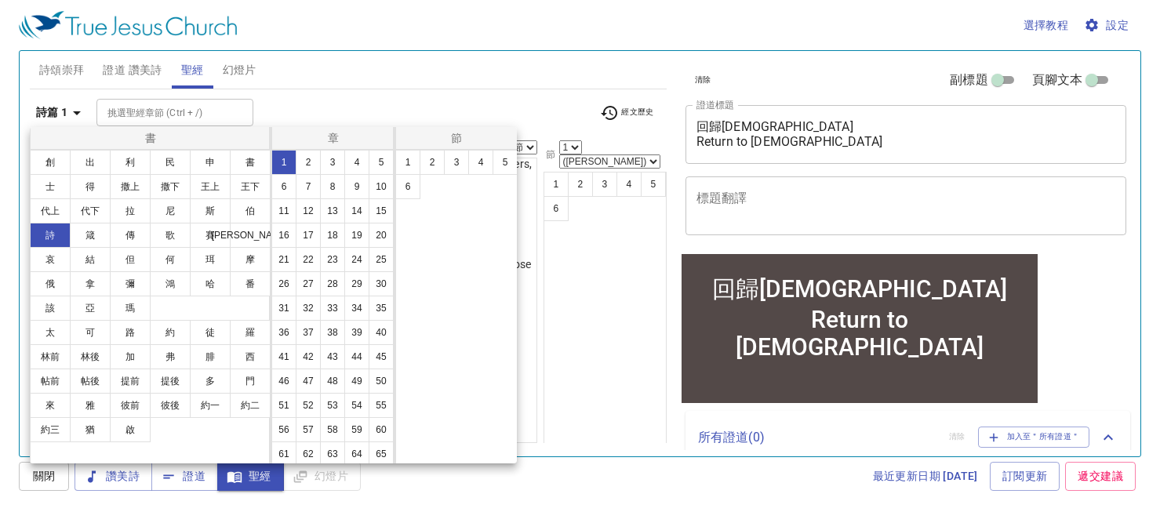
select select "1"
click at [296, 345] on button "37" at bounding box center [308, 332] width 25 height 25
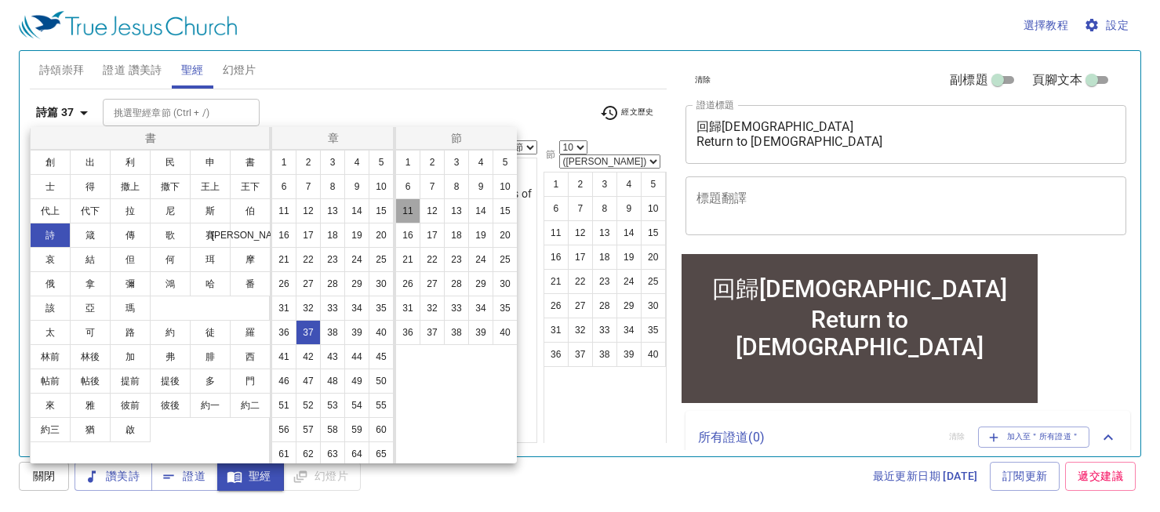
click at [407, 210] on button "11" at bounding box center [407, 210] width 25 height 25
select select "11"
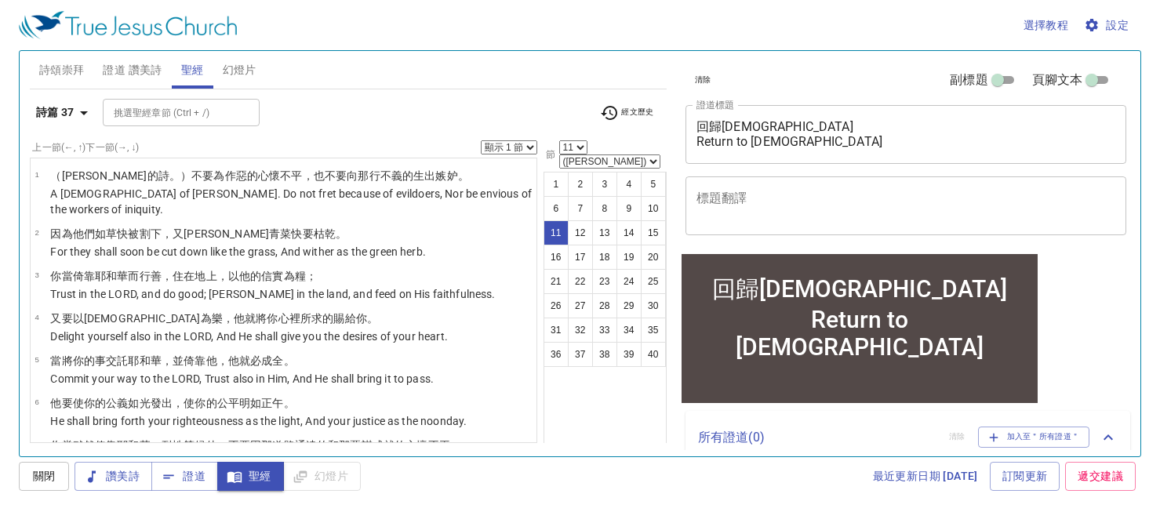
scroll to position [340, 0]
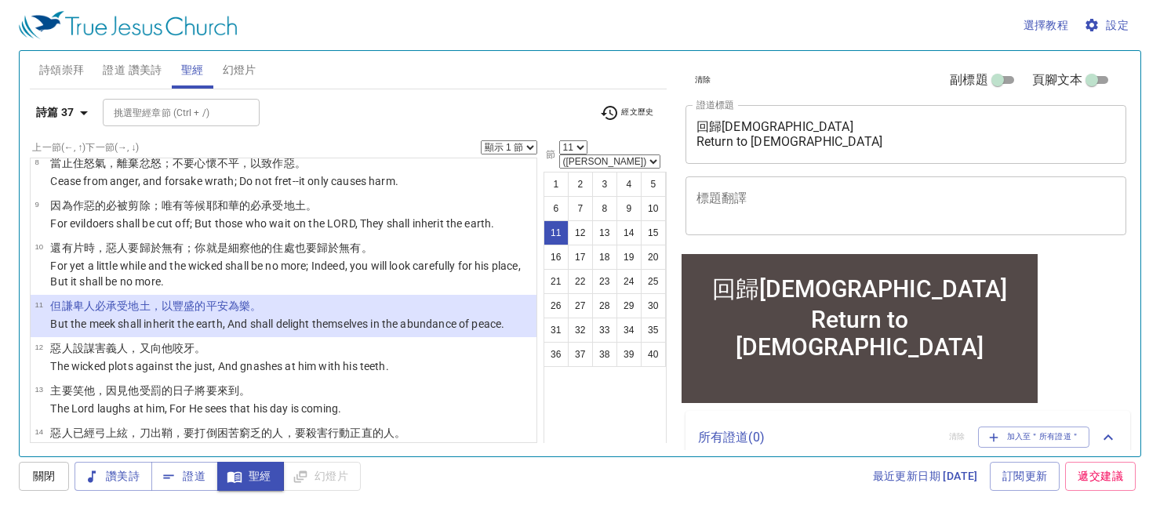
click at [529, 145] on select "顯示 1 節 顯示 2 節 顯示 3 節 顯示 4 節 顯示 5 節" at bounding box center [509, 147] width 56 height 14
click at [481, 140] on select "顯示 1 節 顯示 2 節 顯示 3 節 顯示 4 節 顯示 5 節" at bounding box center [509, 147] width 56 height 14
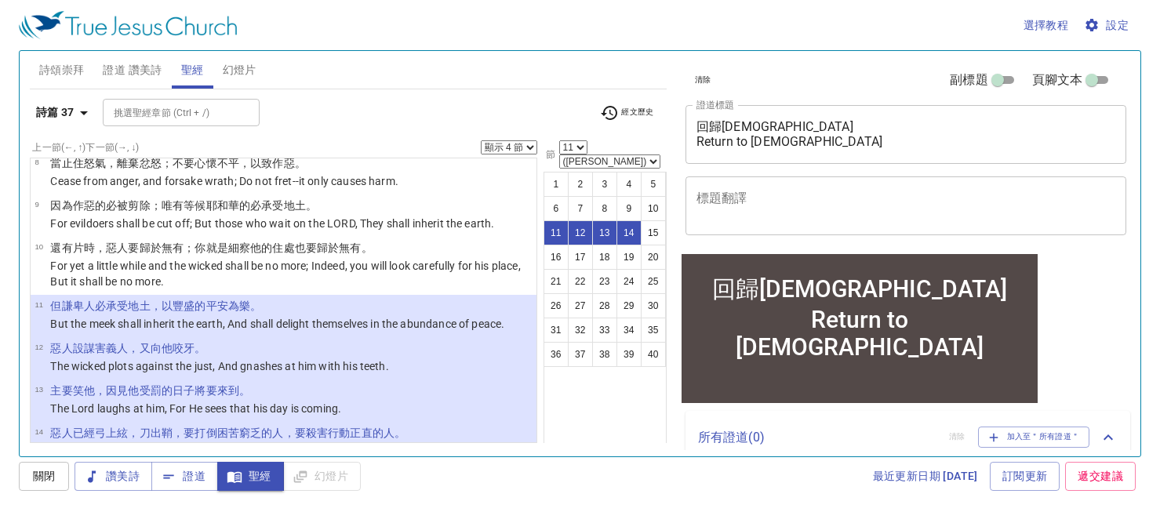
click at [529, 145] on select "顯示 1 節 顯示 2 節 顯示 3 節 顯示 4 節 顯示 5 節" at bounding box center [509, 147] width 56 height 14
click at [481, 140] on select "顯示 1 節 顯示 2 節 顯示 3 節 顯示 4 節 顯示 5 節" at bounding box center [509, 147] width 56 height 14
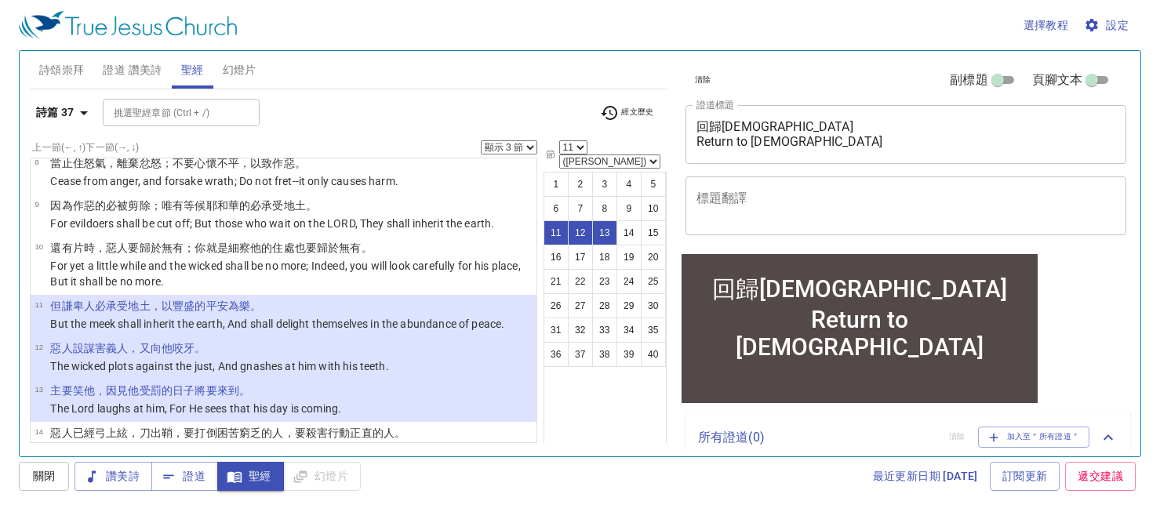
click at [527, 144] on select "顯示 1 節 顯示 2 節 顯示 3 節 顯示 4 節 顯示 5 節" at bounding box center [509, 147] width 56 height 14
click at [481, 140] on select "顯示 1 節 顯示 2 節 顯示 3 節 顯示 4 節 顯示 5 節" at bounding box center [509, 147] width 56 height 14
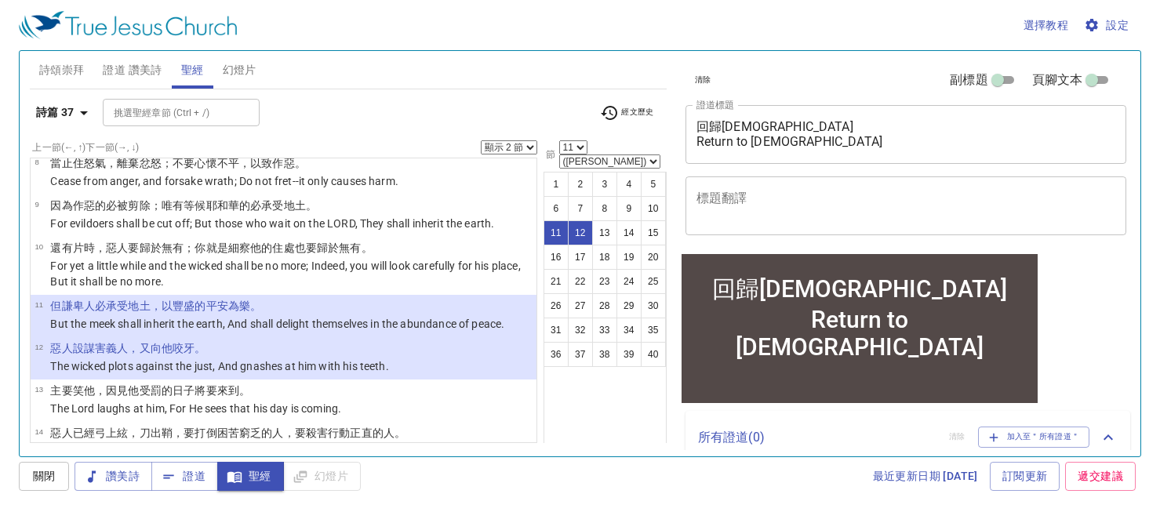
click at [526, 144] on select "顯示 1 節 顯示 2 節 顯示 3 節 顯示 4 節 顯示 5 節" at bounding box center [509, 147] width 56 height 14
select select "1"
click at [481, 140] on select "顯示 1 節 顯示 2 節 顯示 3 節 顯示 4 節 顯示 5 節" at bounding box center [509, 147] width 56 height 14
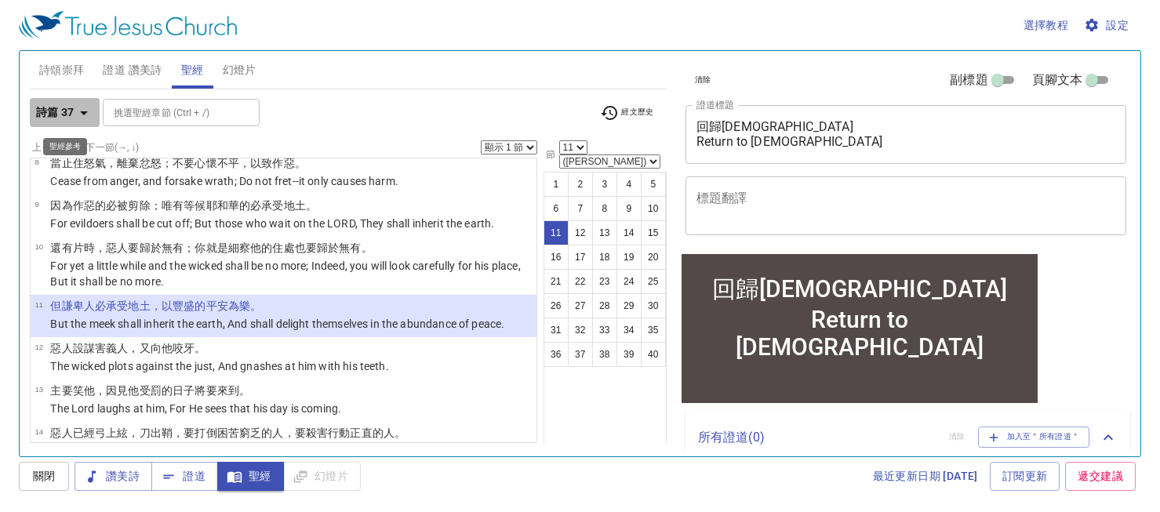
click at [82, 112] on icon "button" at bounding box center [84, 113] width 19 height 19
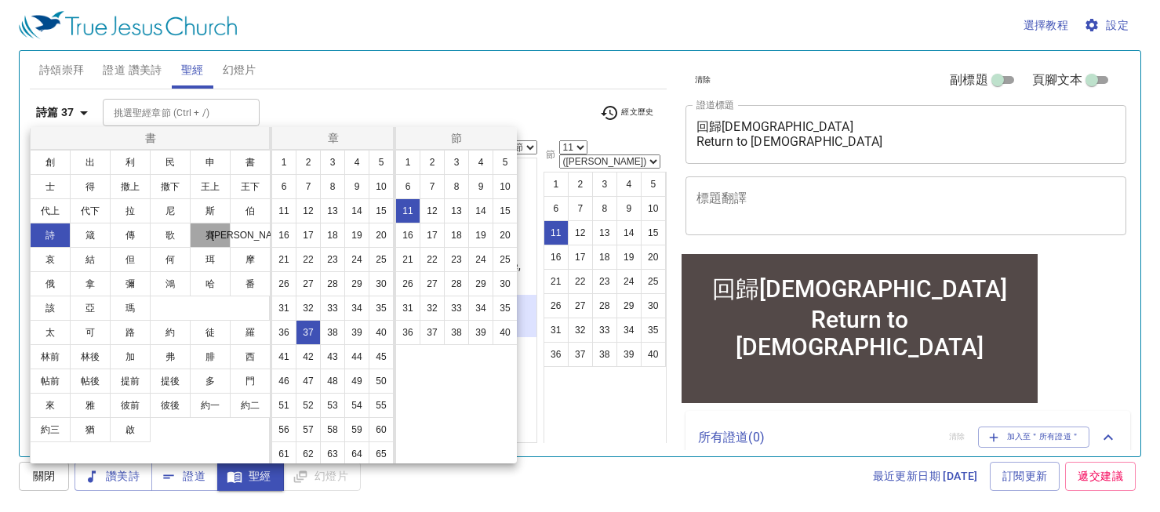
click at [203, 228] on button "賽" at bounding box center [210, 235] width 41 height 25
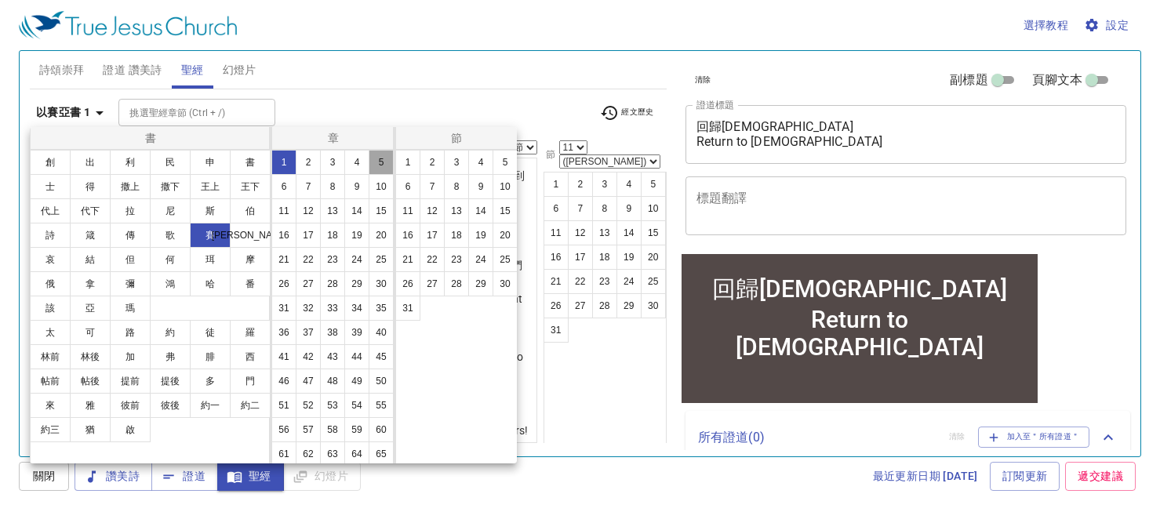
click at [369, 175] on button "5" at bounding box center [381, 162] width 25 height 25
click at [504, 282] on button "30" at bounding box center [505, 283] width 25 height 25
select select "30"
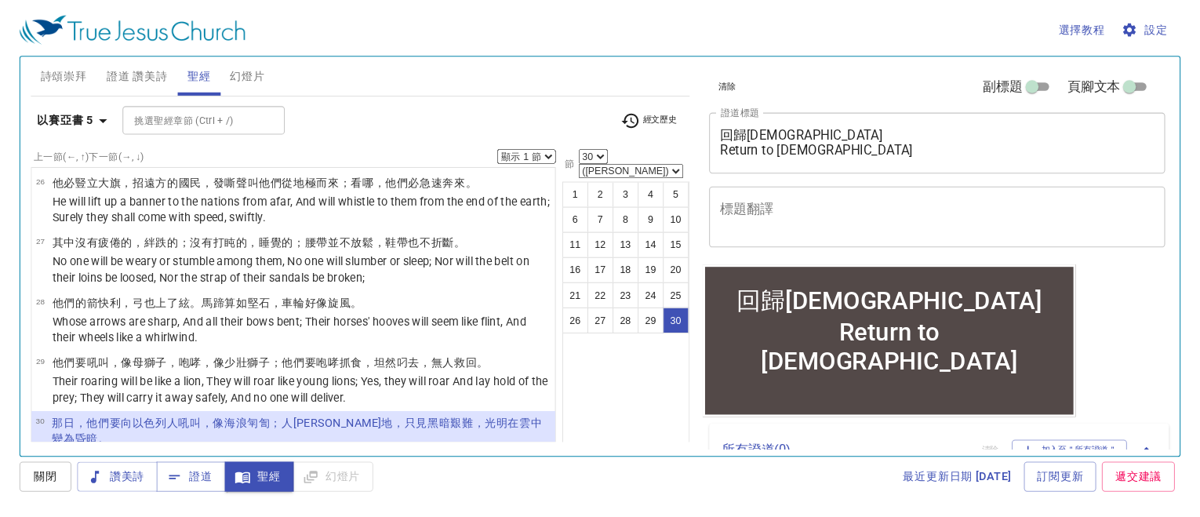
scroll to position [1497, 0]
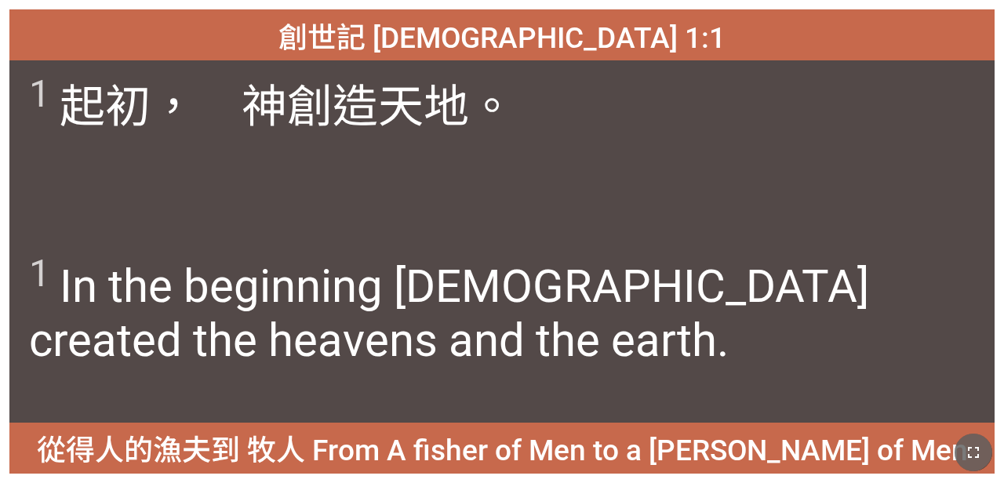
click at [627, 443] on icon "button" at bounding box center [973, 452] width 19 height 19
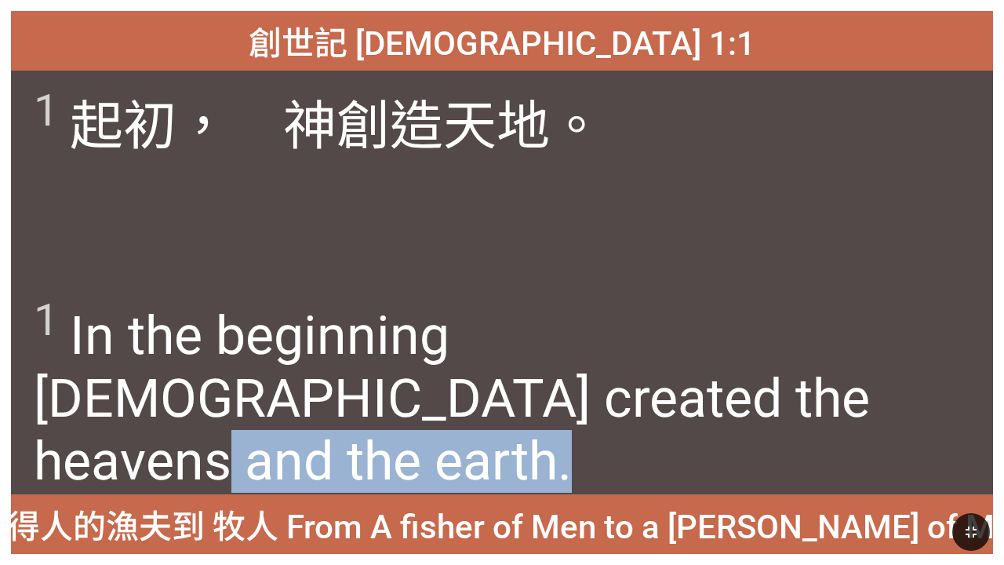
click at [627, 486] on div "1 In the beginning God created the heavens and the earth." at bounding box center [502, 388] width 982 height 212
